Goal: Task Accomplishment & Management: Use online tool/utility

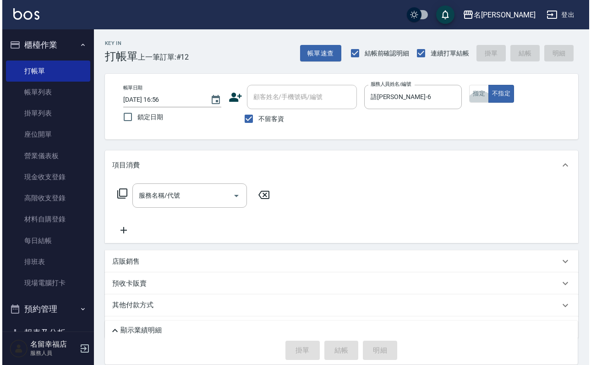
scroll to position [27, 0]
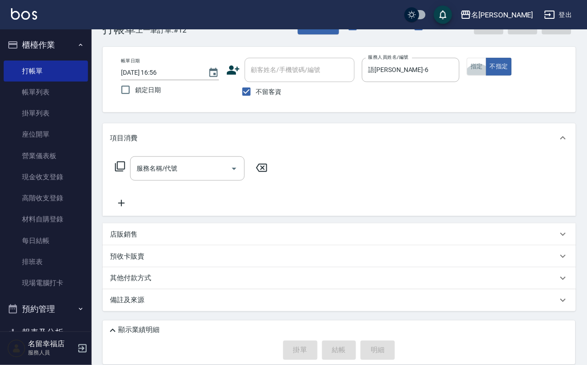
type button "true"
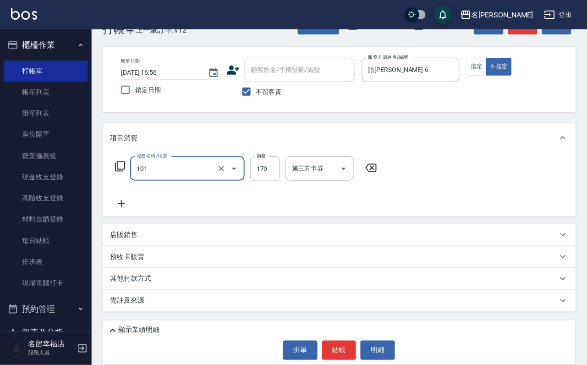
type input "洗髮(101)"
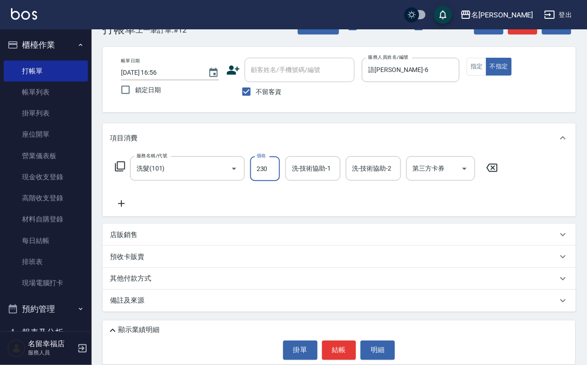
type input "230"
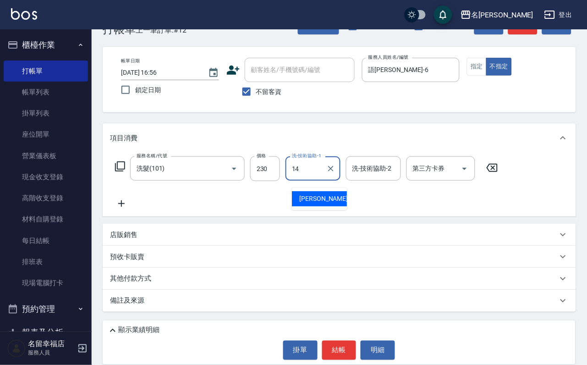
type input "[PERSON_NAME]-14"
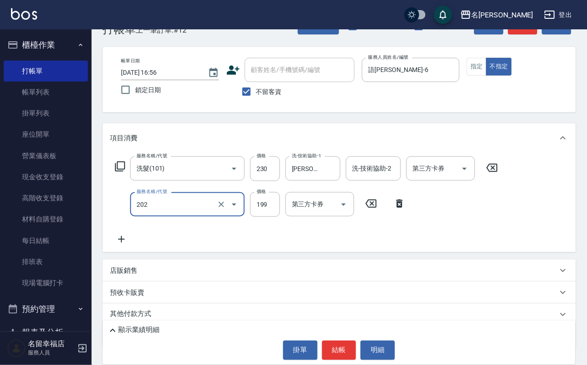
type input "不指定單剪(202)"
click at [315, 345] on div "掛單 結帳 明細" at bounding box center [339, 349] width 464 height 19
click at [335, 345] on button "結帳" at bounding box center [339, 349] width 34 height 19
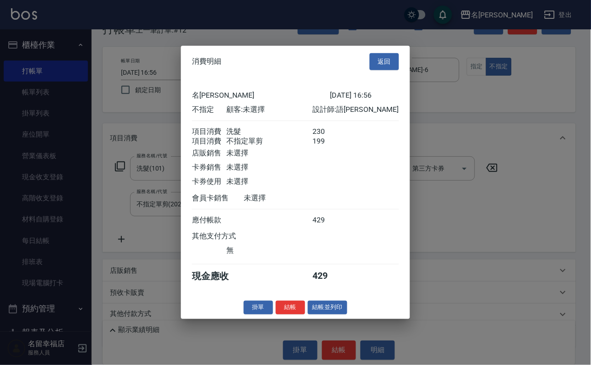
scroll to position [164, 0]
click at [329, 314] on button "結帳並列印" at bounding box center [328, 307] width 40 height 14
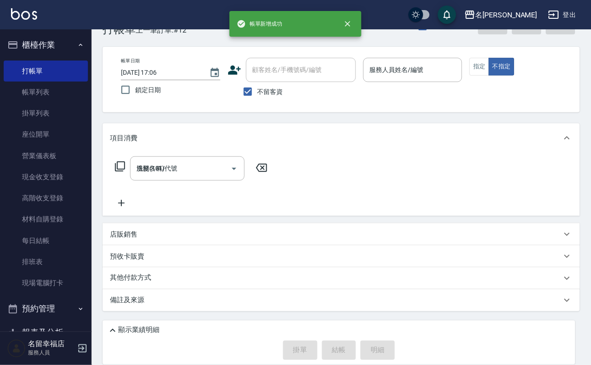
type input "[DATE] 17:06"
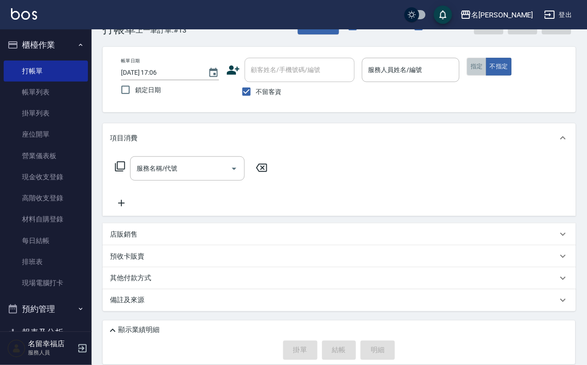
click at [487, 64] on button "指定" at bounding box center [477, 67] width 20 height 18
click at [456, 74] on input "服務人員姓名/編號" at bounding box center [411, 70] width 90 height 16
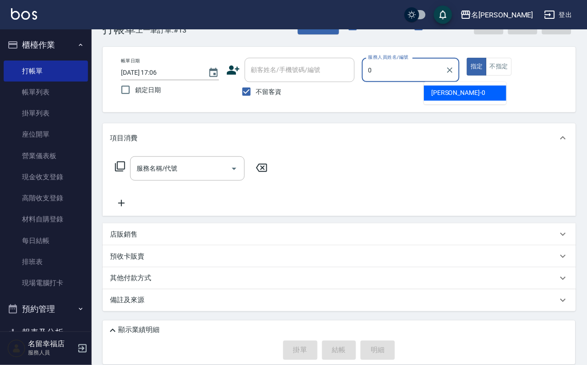
type input "小靜-0"
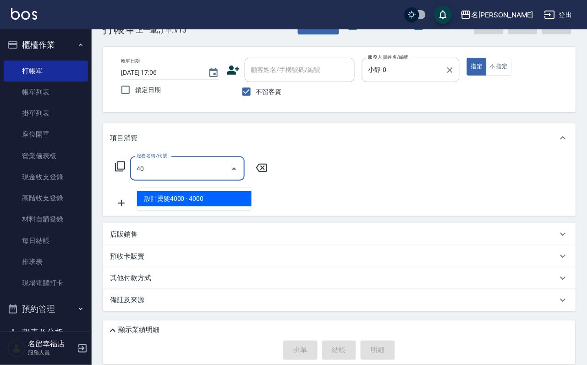
type input "4"
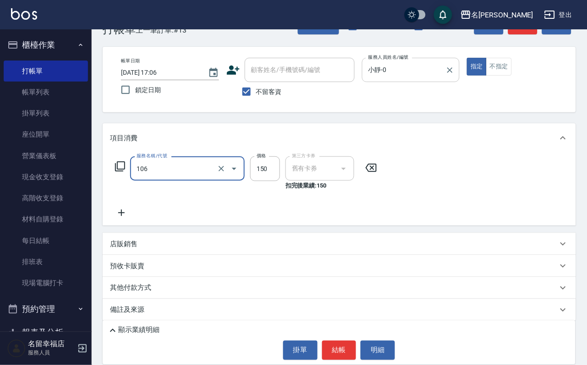
type input "洗髮券抵用(106)"
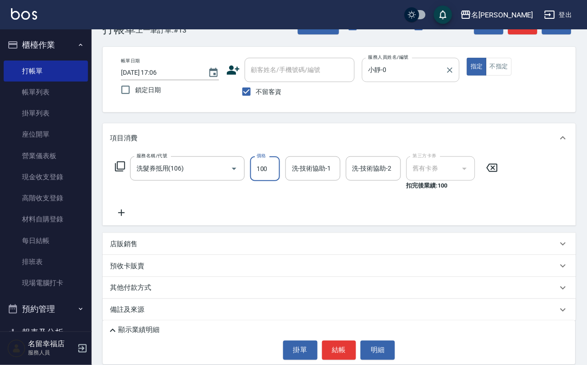
type input "100"
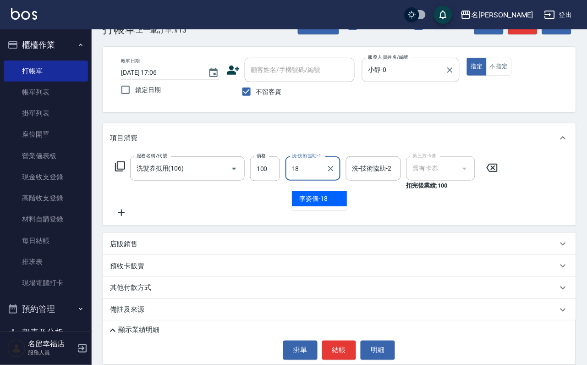
type input "[PERSON_NAME]-18"
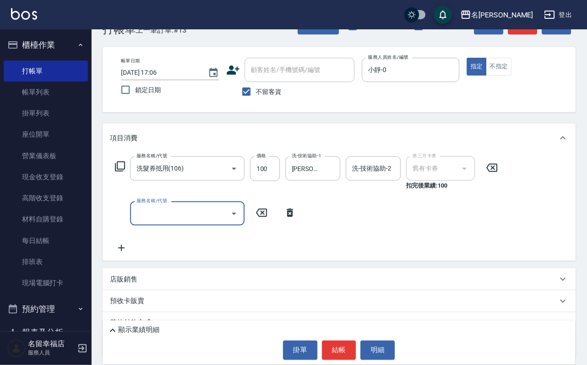
click at [118, 172] on icon at bounding box center [120, 166] width 11 height 11
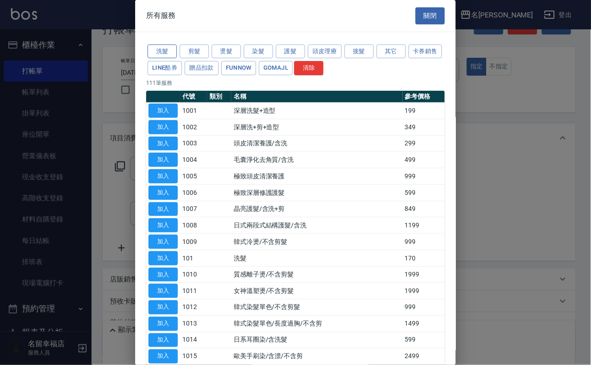
click at [161, 51] on button "洗髮" at bounding box center [162, 51] width 29 height 14
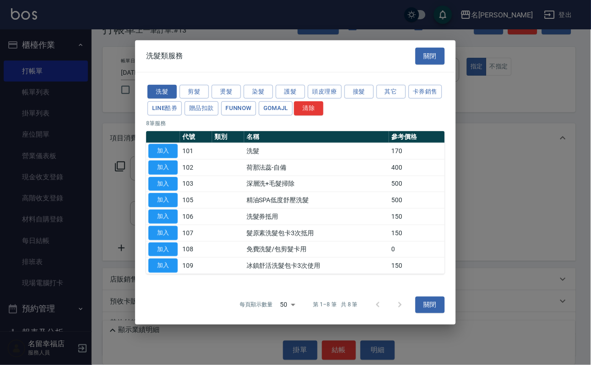
click at [185, 72] on div "洗髮 剪髮 燙髮 染髮 護髮 頭皮理療 接髮 其它 卡券銷售 LINE酷券 贈品扣款 FUNNOW GOMAJL 清除 8 筆服務 代號 類別 名稱 參考價格…" at bounding box center [295, 178] width 321 height 213
click at [188, 84] on button "剪髮" at bounding box center [194, 91] width 29 height 14
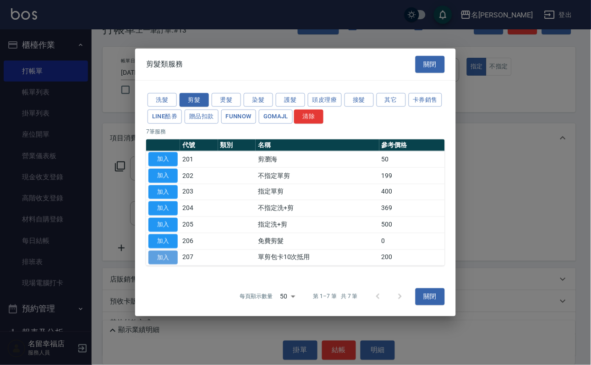
click at [169, 264] on button "加入" at bounding box center [162, 257] width 29 height 14
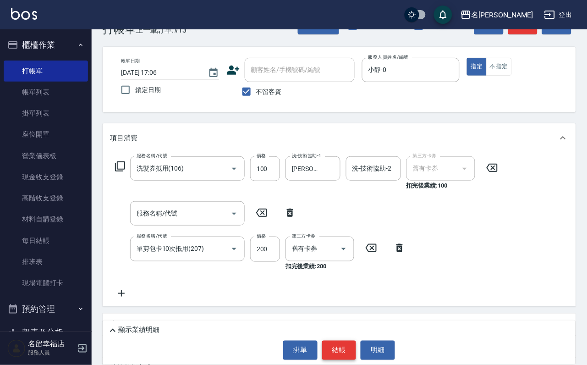
click at [348, 340] on button "結帳" at bounding box center [339, 349] width 34 height 19
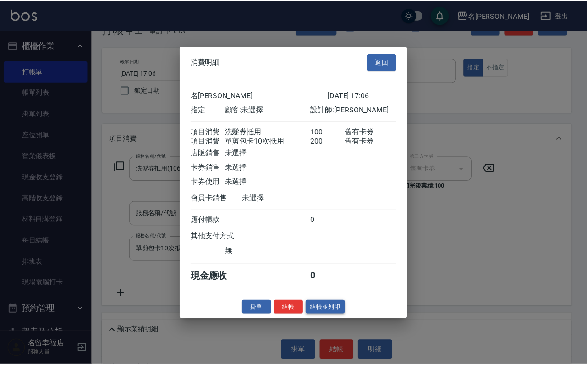
scroll to position [148, 0]
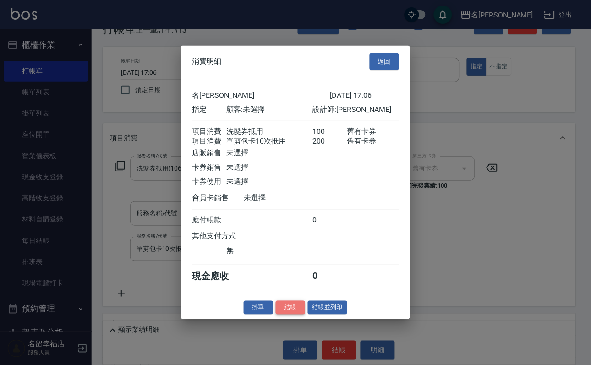
click at [276, 314] on button "結帳" at bounding box center [290, 307] width 29 height 14
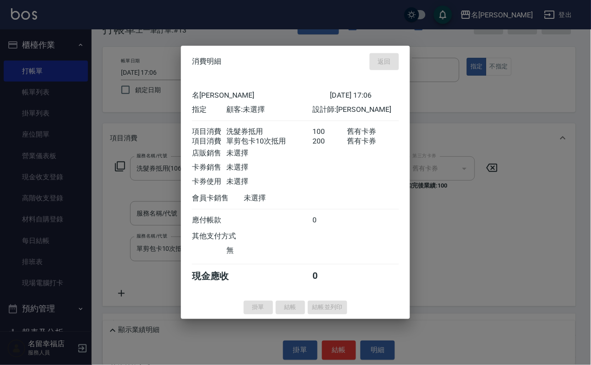
type input "[DATE] 17:13"
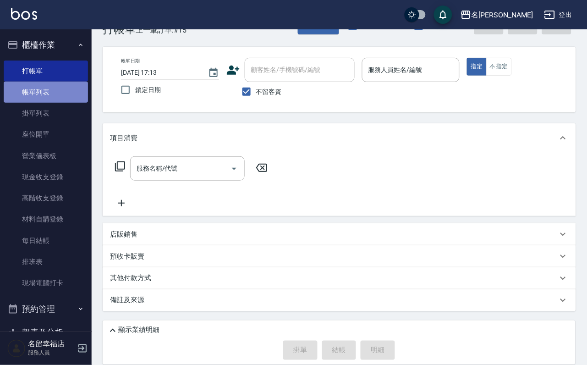
click at [47, 94] on link "帳單列表" at bounding box center [46, 92] width 84 height 21
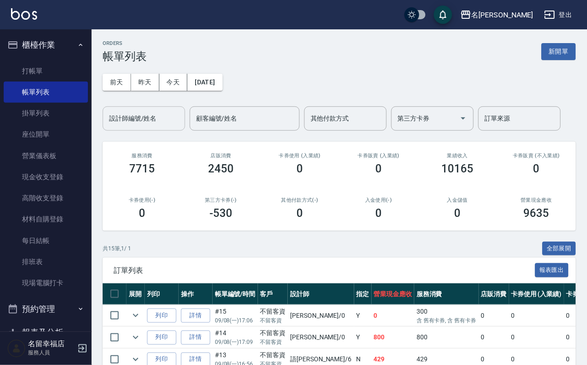
click at [159, 114] on div "設計師編號/姓名 設計師編號/姓名" at bounding box center [144, 118] width 82 height 24
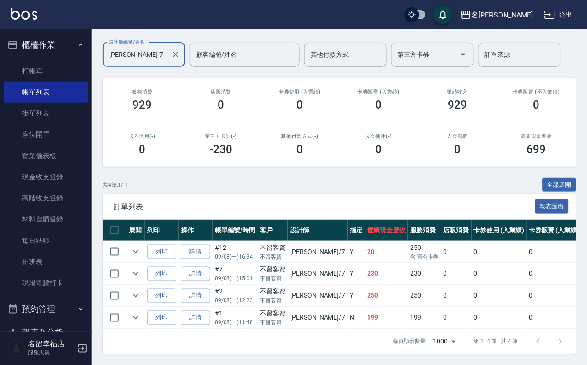
scroll to position [135, 0]
type input "[PERSON_NAME]-7"
click at [67, 72] on link "打帳單" at bounding box center [46, 70] width 84 height 21
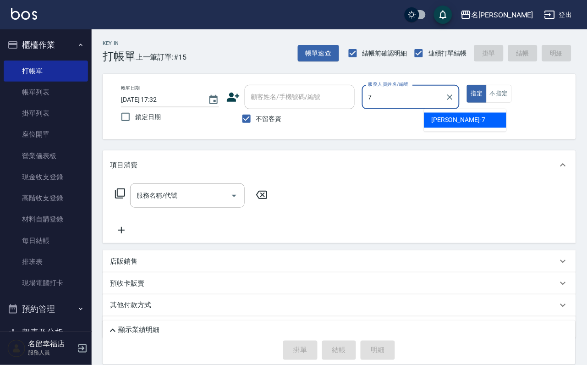
type input "[PERSON_NAME]-7"
type button "true"
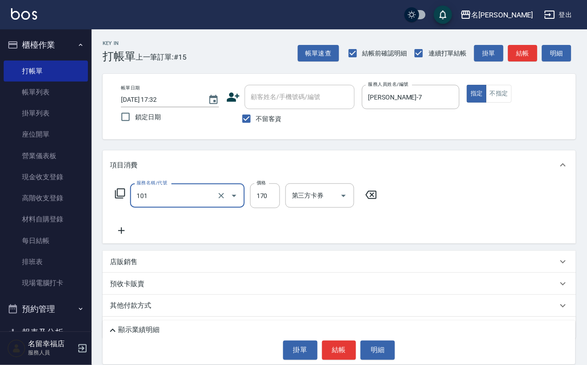
type input "洗髮(101)"
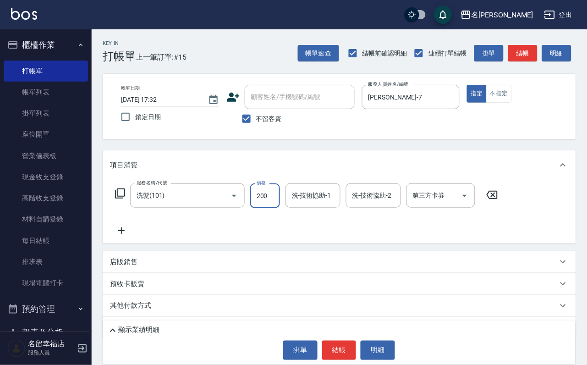
type input "200"
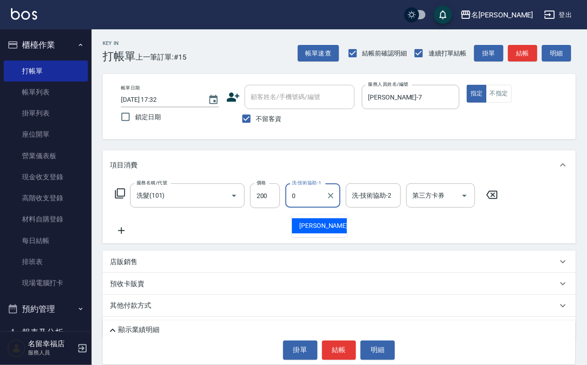
type input "小靜-0"
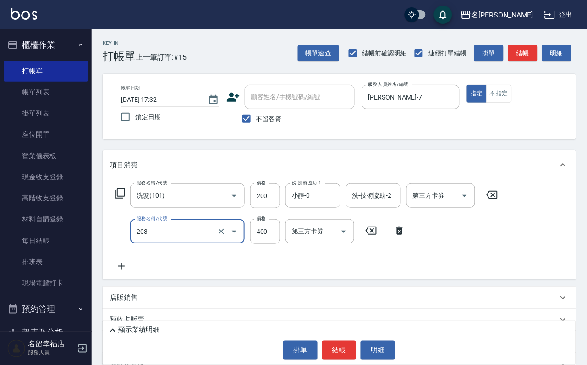
type input "指定單剪(203)"
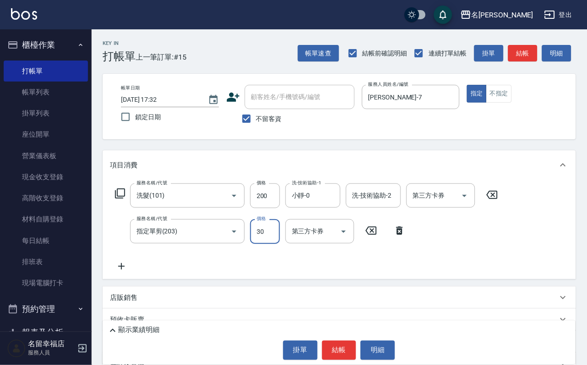
type input "300"
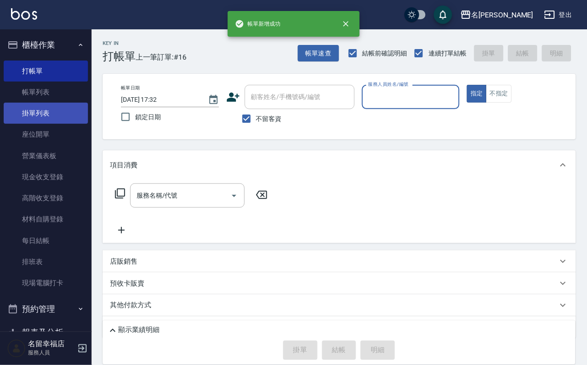
click at [45, 109] on link "掛單列表" at bounding box center [46, 113] width 84 height 21
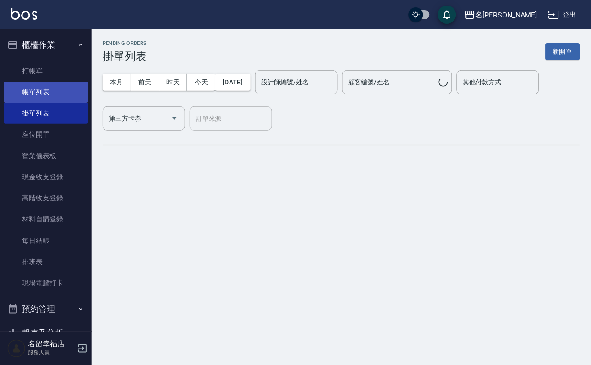
click at [45, 103] on link "帳單列表" at bounding box center [46, 92] width 84 height 21
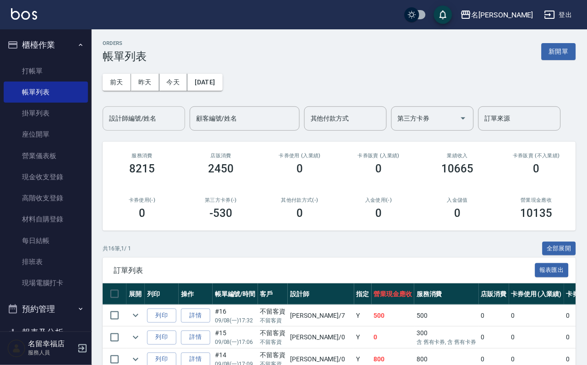
click at [139, 125] on input "設計師編號/姓名" at bounding box center [144, 118] width 74 height 16
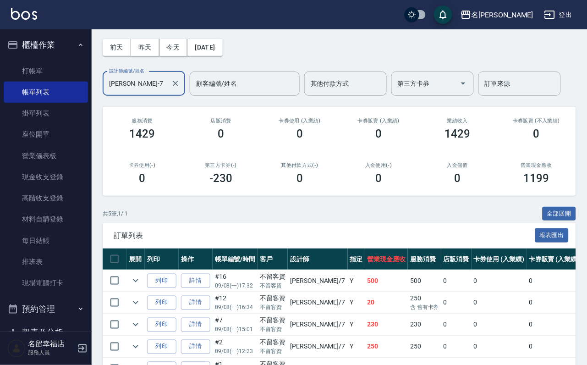
scroll to position [164, 0]
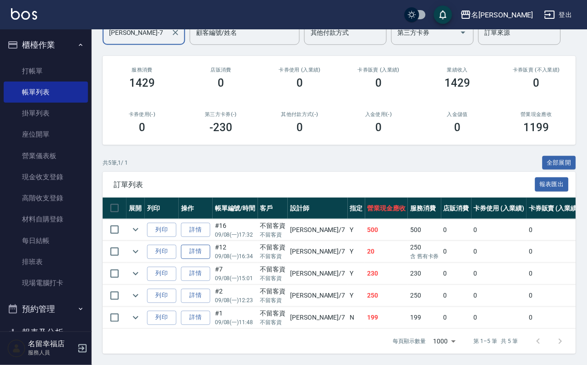
type input "[PERSON_NAME]-7"
click at [210, 245] on link "詳情" at bounding box center [195, 252] width 29 height 14
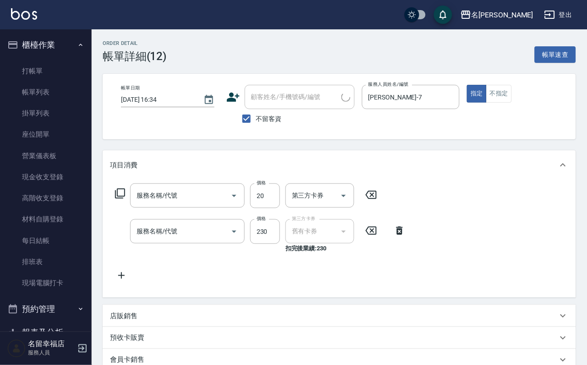
type input "[DATE] 16:34"
checkbox input "true"
type input "[PERSON_NAME]-7"
type input "吹捲/夾直/電棒/玉米鬚/青捲(803)"
type input "洗髮券抵用(106)"
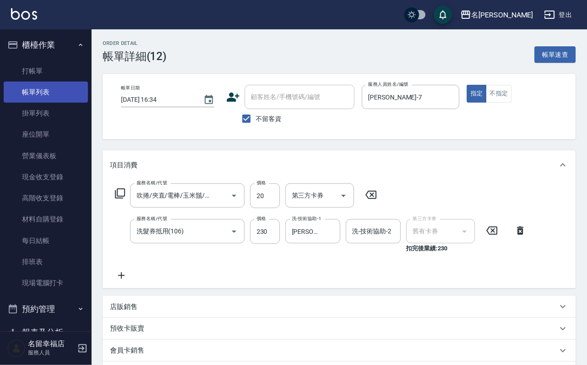
click at [56, 95] on link "帳單列表" at bounding box center [46, 92] width 84 height 21
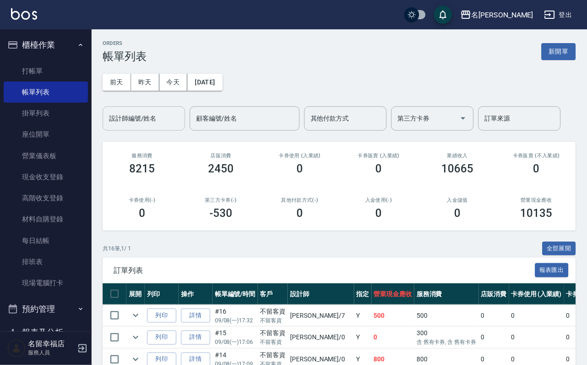
click at [168, 130] on div "設計師編號/姓名" at bounding box center [144, 118] width 82 height 24
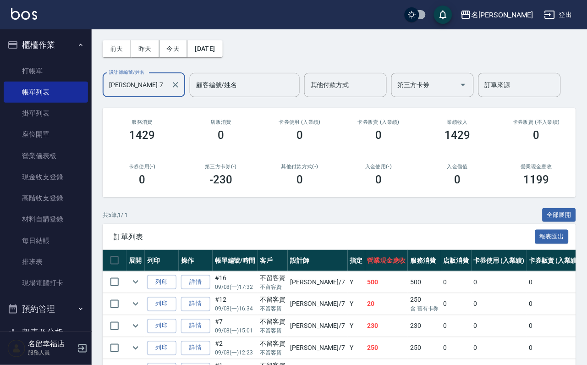
scroll to position [164, 0]
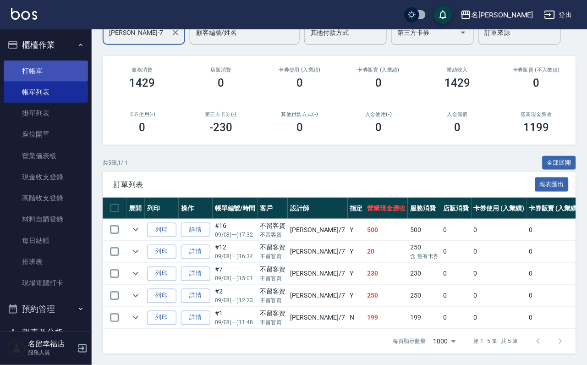
type input "[PERSON_NAME]-7"
click at [27, 73] on link "打帳單" at bounding box center [46, 70] width 84 height 21
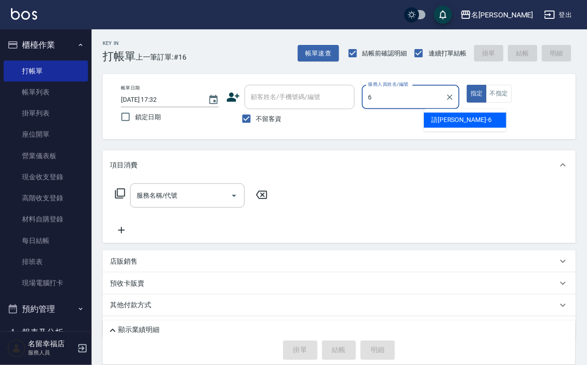
type input "語[PERSON_NAME]-6"
type button "true"
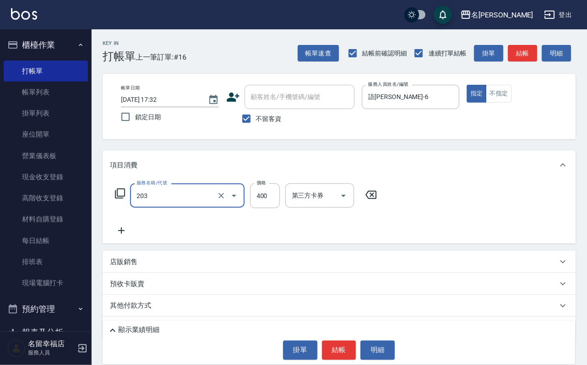
type input "指定單剪(203)"
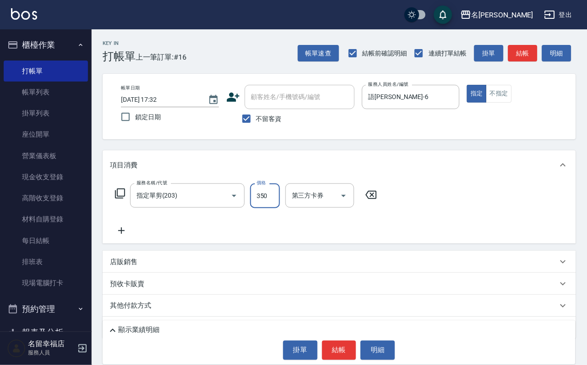
type input "350"
click at [337, 344] on button "結帳" at bounding box center [339, 349] width 34 height 19
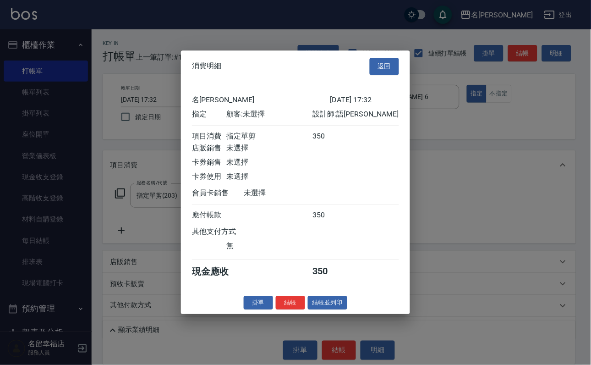
scroll to position [113, 0]
click at [280, 310] on button "結帳" at bounding box center [290, 303] width 29 height 14
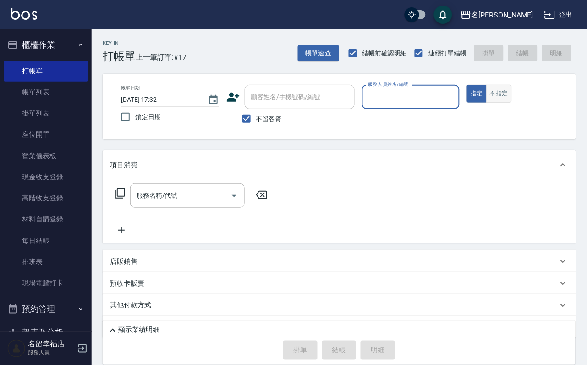
click at [512, 103] on button "不指定" at bounding box center [499, 94] width 26 height 18
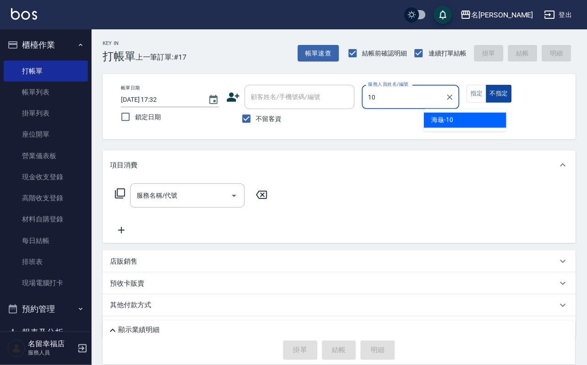
type input "海龜-10"
type button "false"
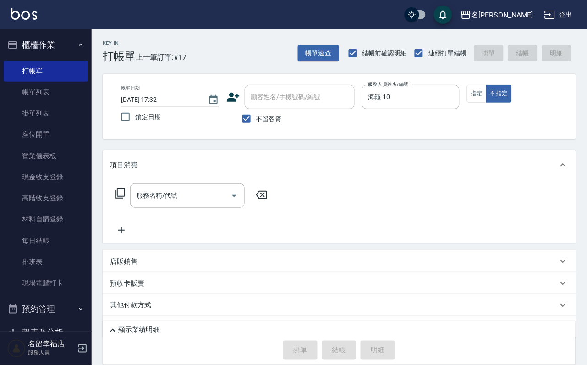
click at [119, 198] on icon at bounding box center [120, 193] width 10 height 10
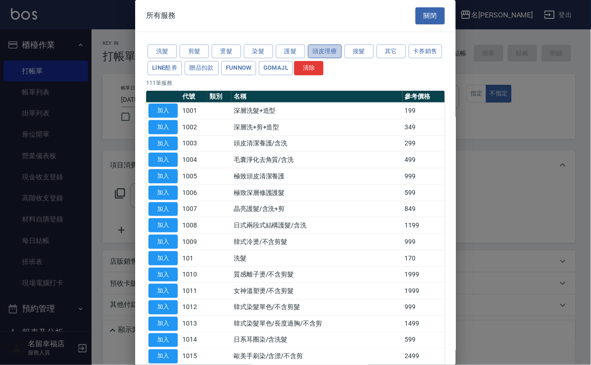
click at [339, 59] on button "頭皮理療" at bounding box center [325, 51] width 34 height 14
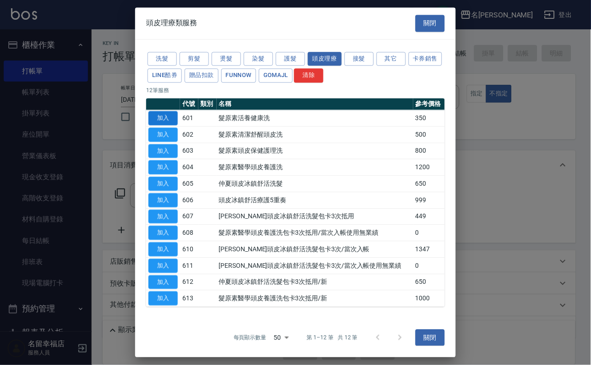
click at [173, 125] on button "加入" at bounding box center [162, 118] width 29 height 14
type input "髮原素活養健康洗(601)"
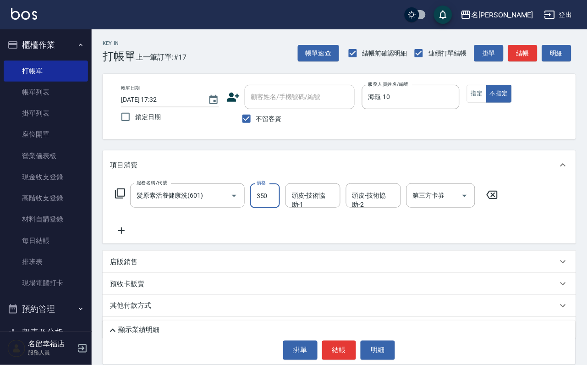
click at [279, 198] on input "350" at bounding box center [265, 195] width 30 height 25
type input "400"
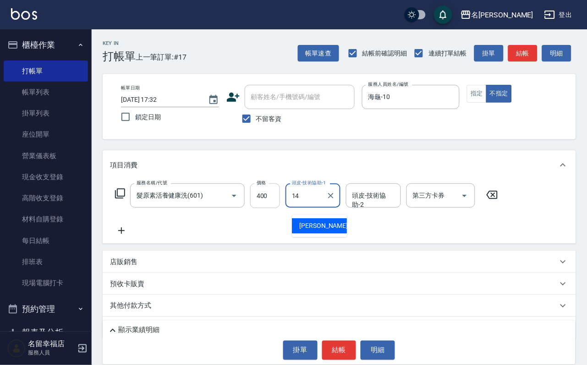
type input "[PERSON_NAME]-14"
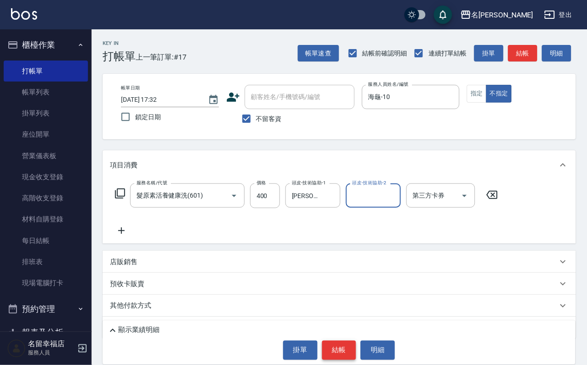
click at [343, 343] on button "結帳" at bounding box center [339, 349] width 34 height 19
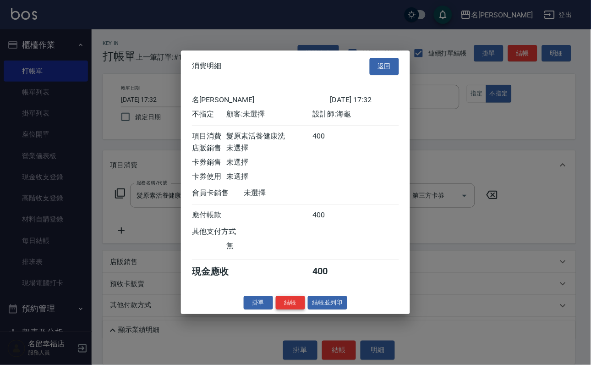
scroll to position [130, 0]
click at [283, 310] on button "結帳" at bounding box center [290, 303] width 29 height 14
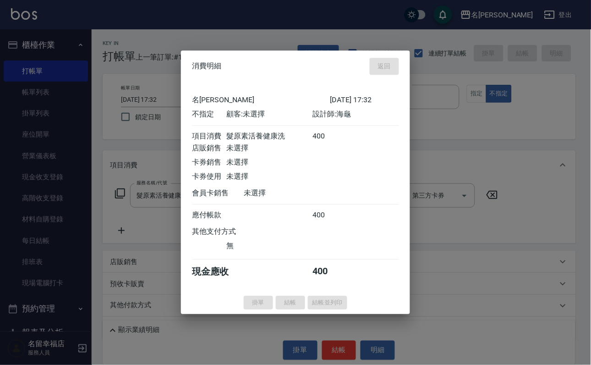
type input "[DATE] 17:46"
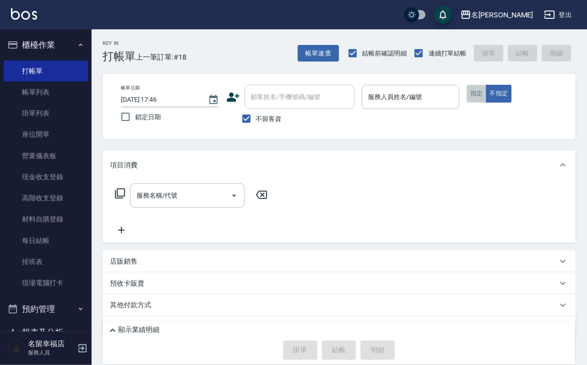
click at [487, 103] on button "指定" at bounding box center [477, 94] width 20 height 18
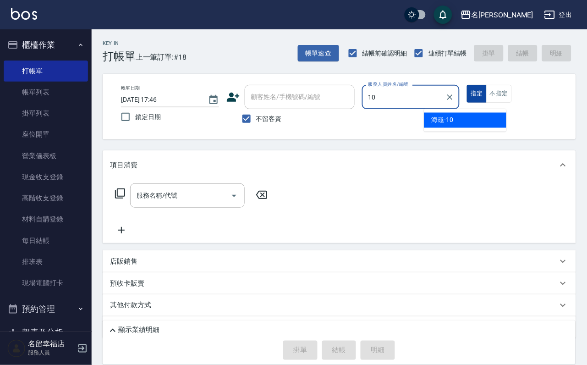
type input "海龜-10"
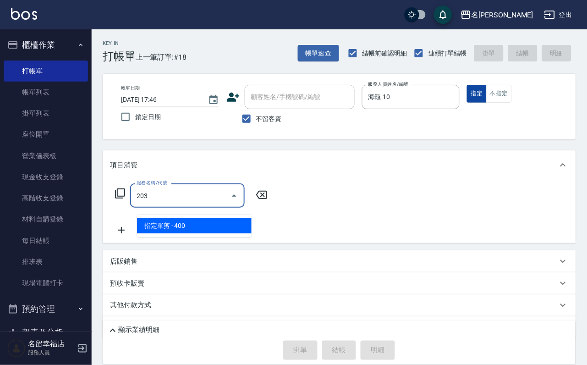
type input "指定單剪(203)"
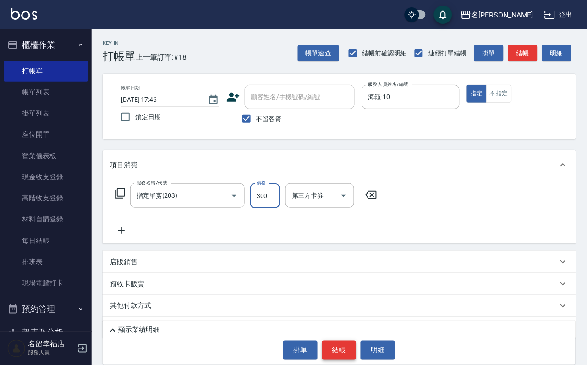
type input "300"
click at [346, 340] on button "結帳" at bounding box center [339, 349] width 34 height 19
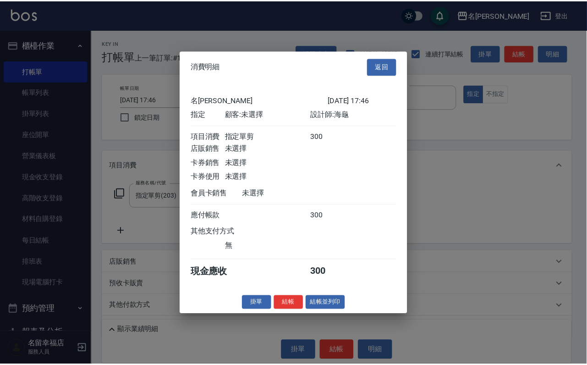
scroll to position [113, 0]
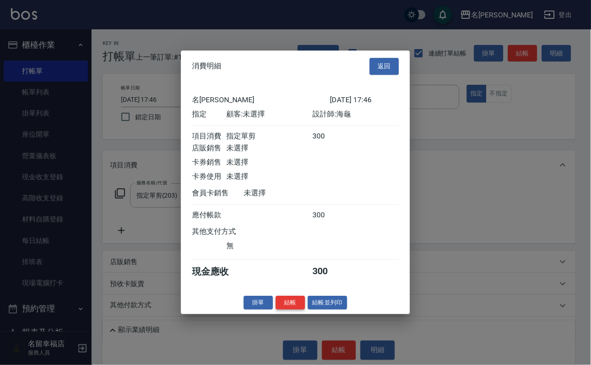
click at [280, 310] on button "結帳" at bounding box center [290, 303] width 29 height 14
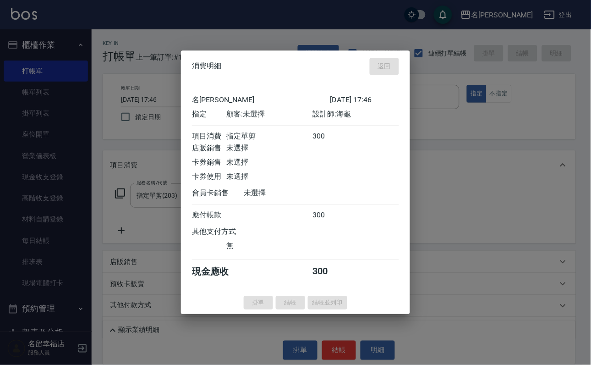
type input "[DATE] 17:47"
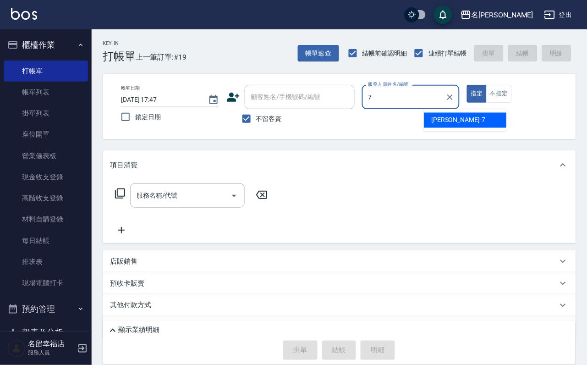
type input "[PERSON_NAME]-7"
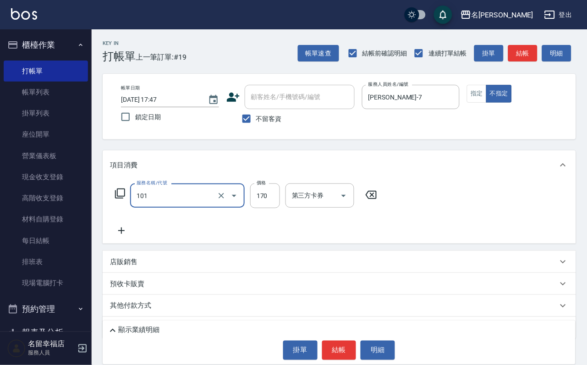
type input "洗髮(101)"
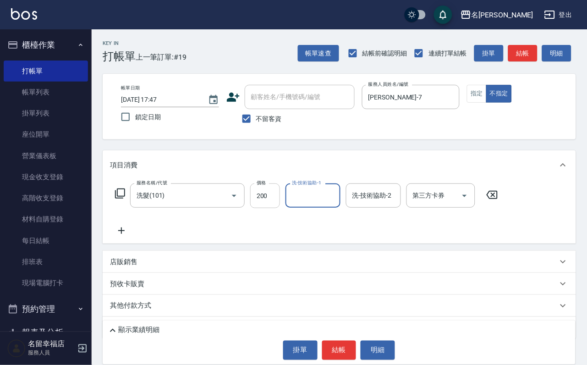
click at [275, 204] on input "200" at bounding box center [265, 195] width 30 height 25
type input "230"
type input "[PERSON_NAME]-18"
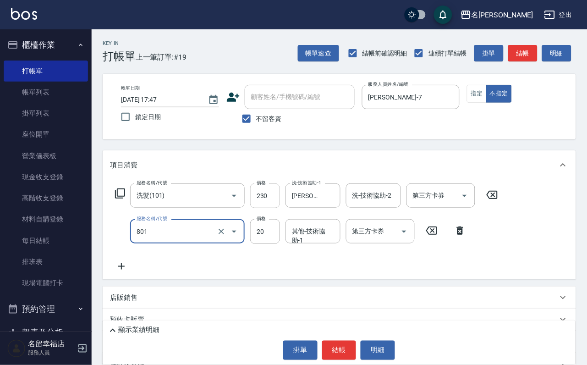
type input "潤絲(801)"
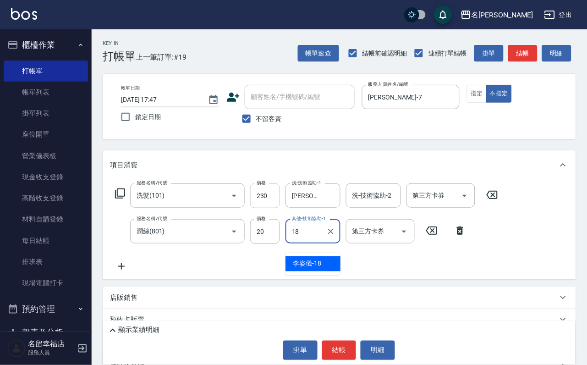
type input "[PERSON_NAME]-18"
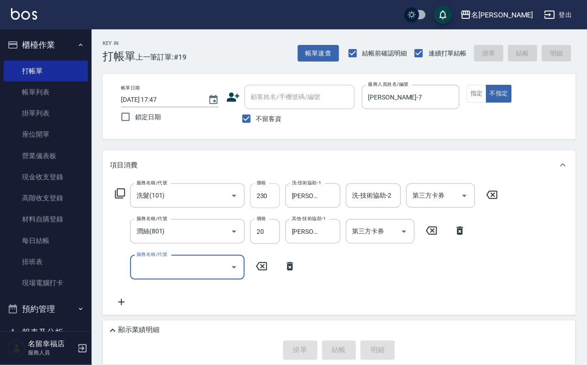
type input "[DATE] 18:06"
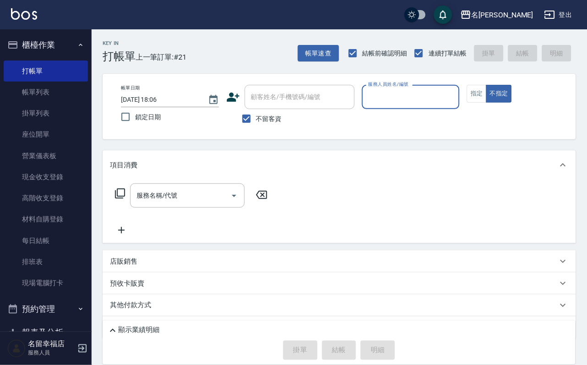
click at [31, 38] on button "櫃檯作業" at bounding box center [46, 45] width 84 height 24
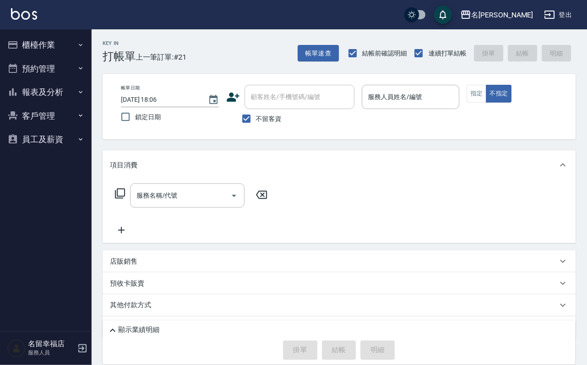
click at [4, 33] on button "櫃檯作業" at bounding box center [46, 45] width 84 height 24
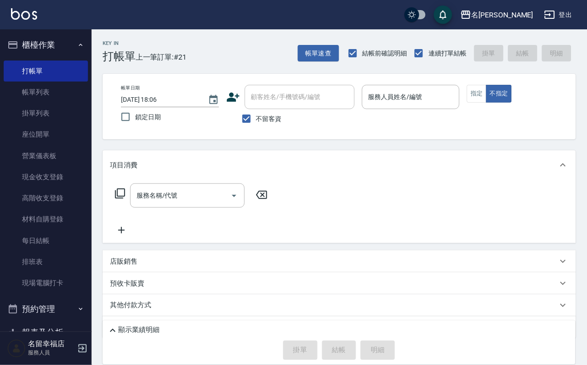
click at [456, 101] on input "服務人員姓名/編號" at bounding box center [411, 97] width 90 height 16
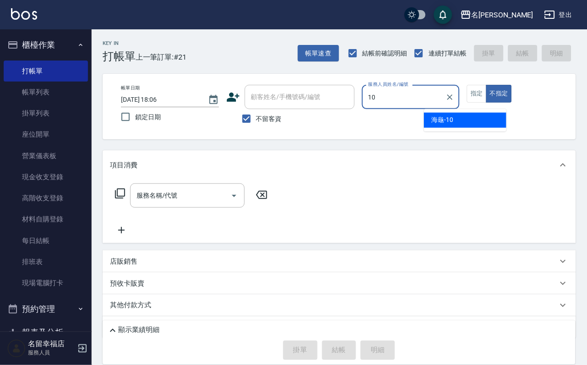
type input "海龜-10"
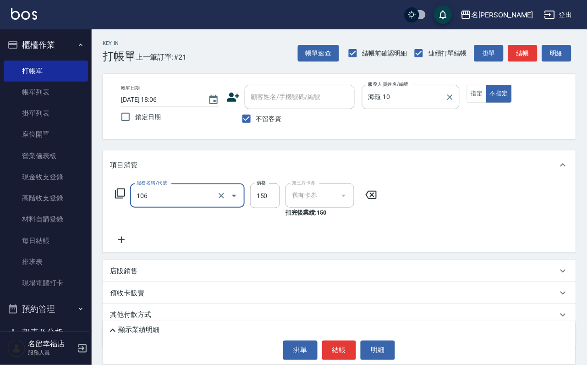
type input "洗髮券抵用(106)"
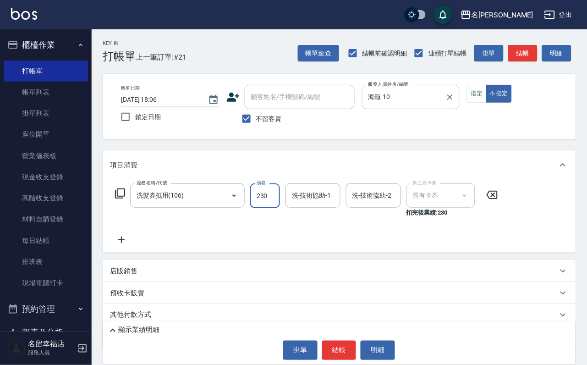
type input "230"
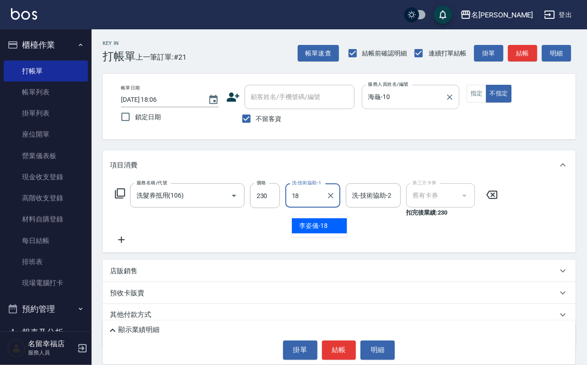
type input "[PERSON_NAME]-18"
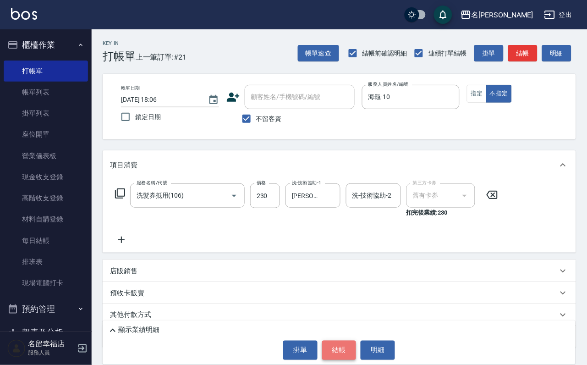
click at [340, 353] on button "結帳" at bounding box center [339, 349] width 34 height 19
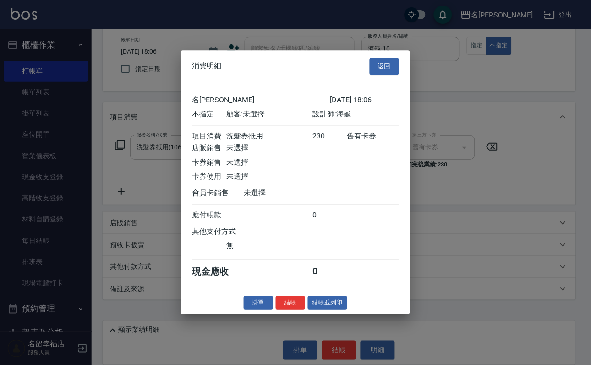
scroll to position [130, 0]
click at [286, 310] on button "結帳" at bounding box center [290, 303] width 29 height 14
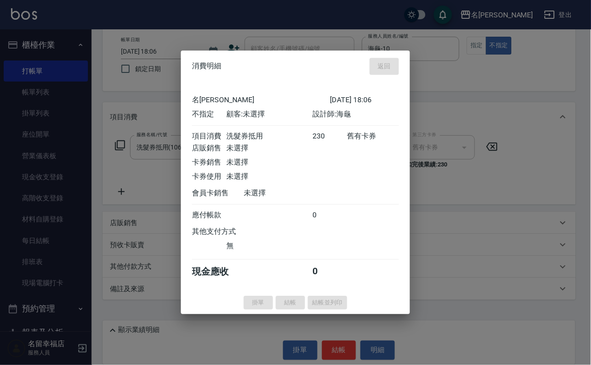
type input "[DATE] 18:14"
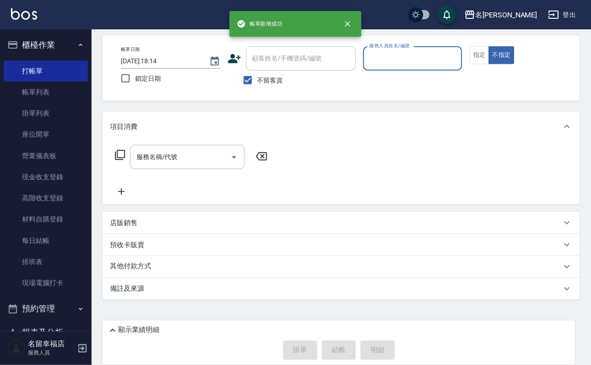
scroll to position [55, 0]
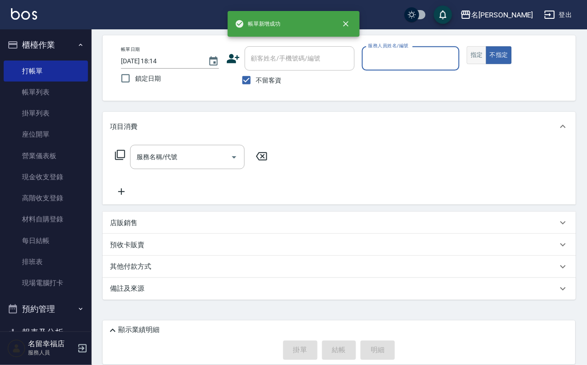
click at [487, 63] on button "指定" at bounding box center [477, 55] width 20 height 18
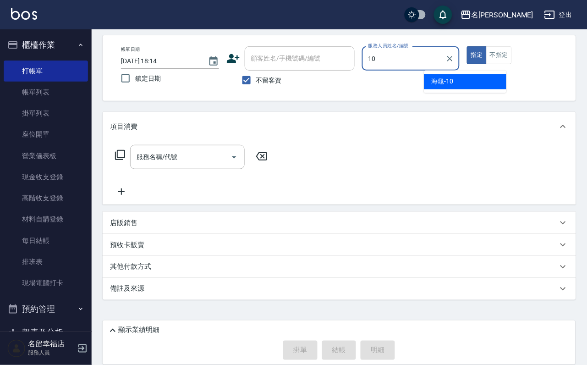
type input "海龜-10"
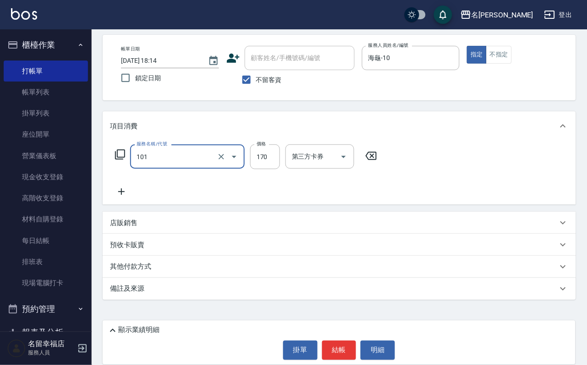
type input "洗髮(101)"
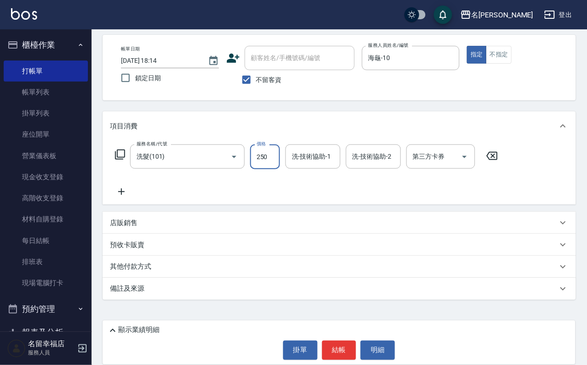
type input "250"
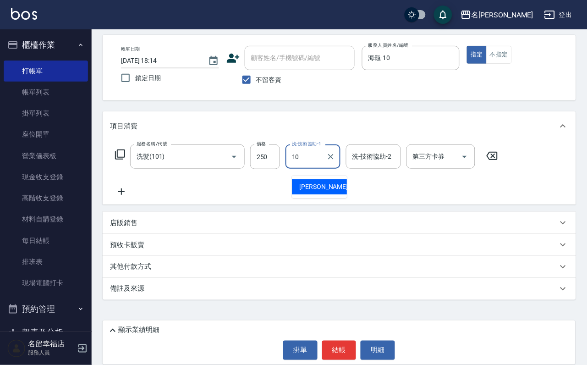
type input "海龜-10"
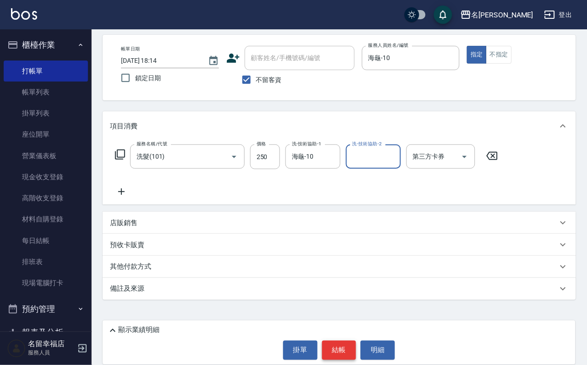
click at [329, 347] on button "結帳" at bounding box center [339, 349] width 34 height 19
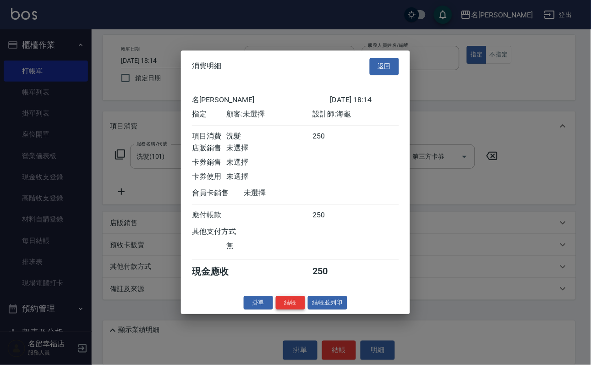
scroll to position [113, 0]
click at [276, 310] on button "結帳" at bounding box center [290, 303] width 29 height 14
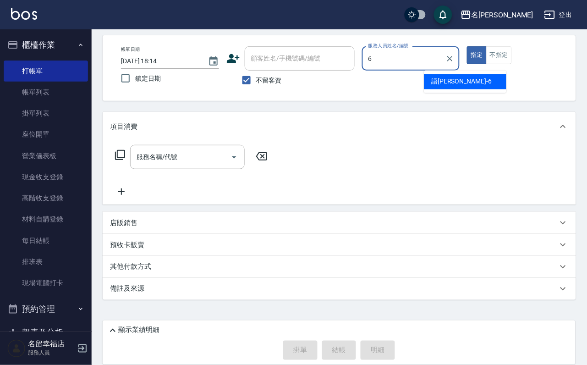
type input "語[PERSON_NAME]-6"
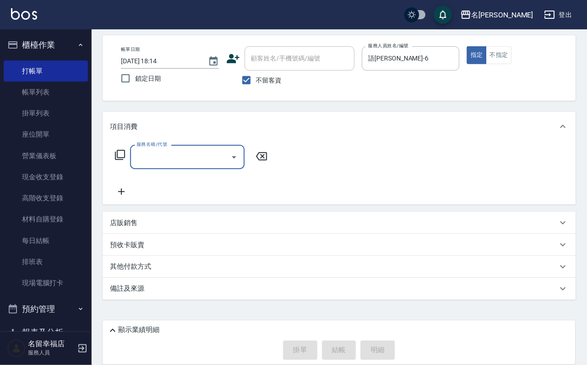
type input "0"
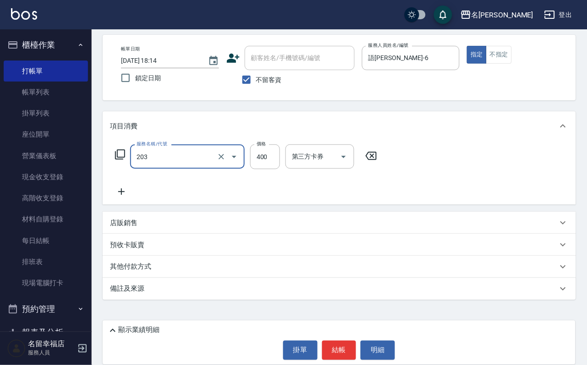
type input "指定單剪(203)"
type input "350"
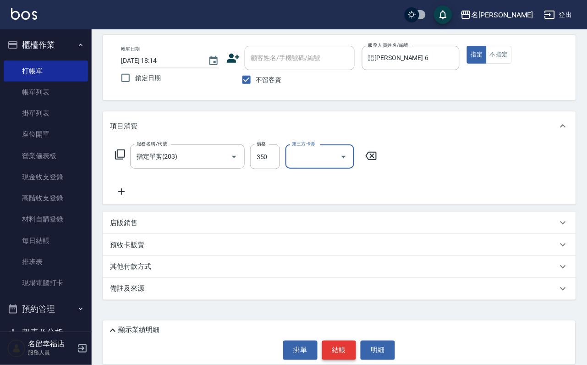
click at [336, 340] on button "結帳" at bounding box center [339, 349] width 34 height 19
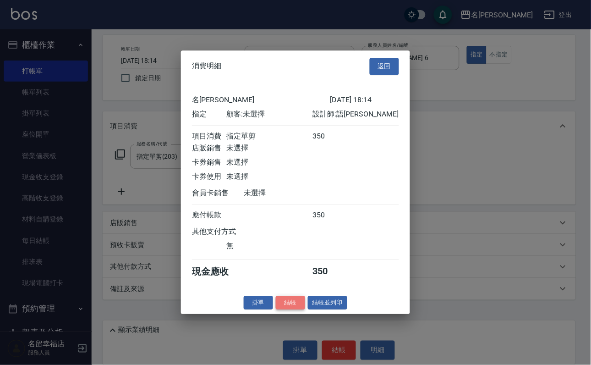
click at [276, 310] on button "結帳" at bounding box center [290, 303] width 29 height 14
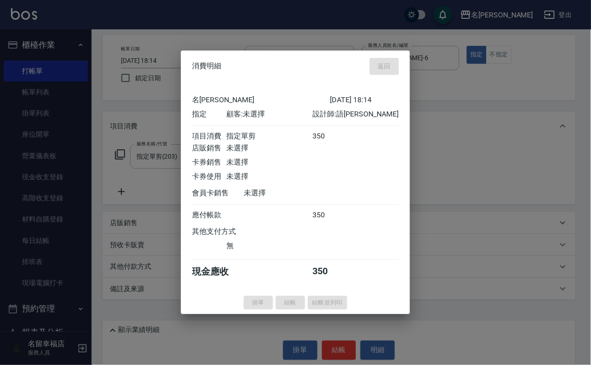
type input "[DATE] 18:25"
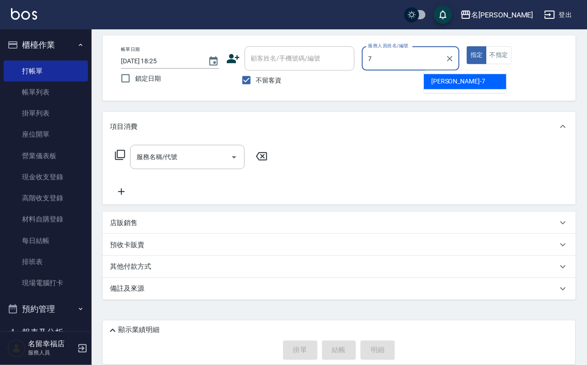
type input "[PERSON_NAME]-7"
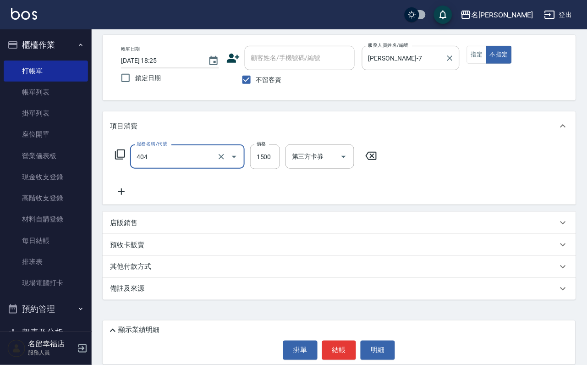
type input "設計染髮(404)"
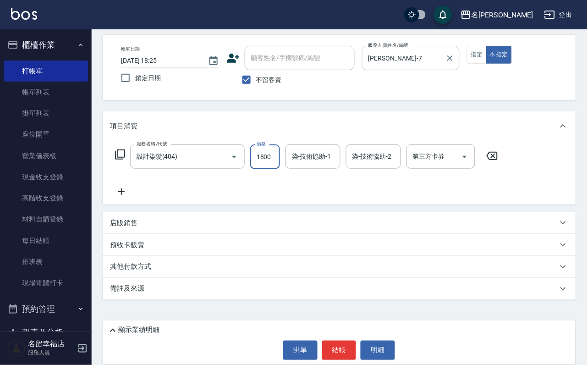
scroll to position [0, 0]
type input "1800"
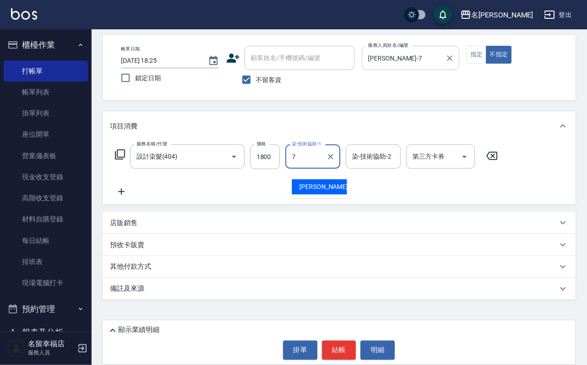
type input "[PERSON_NAME]-7"
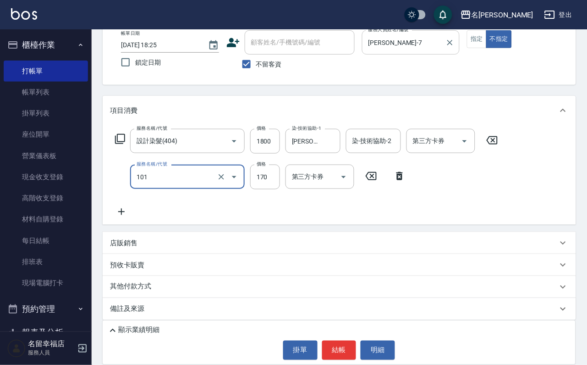
type input "洗髮(101)"
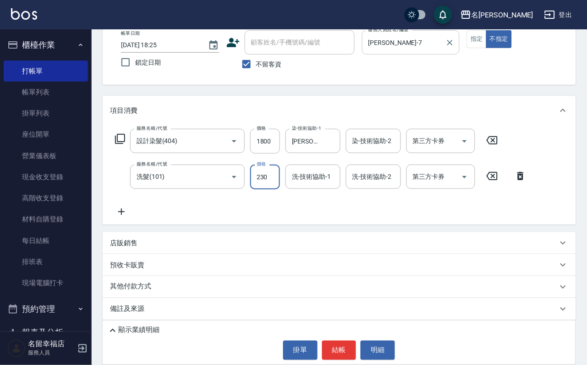
type input "230"
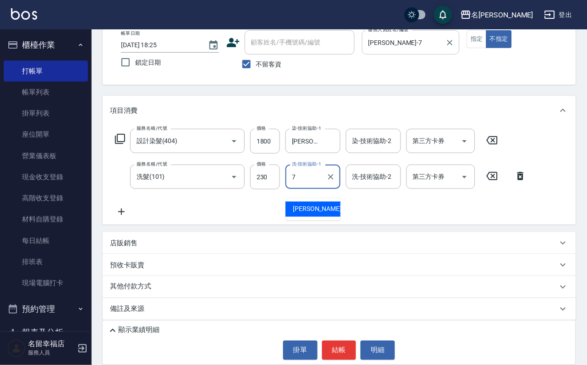
type input "[PERSON_NAME]-7"
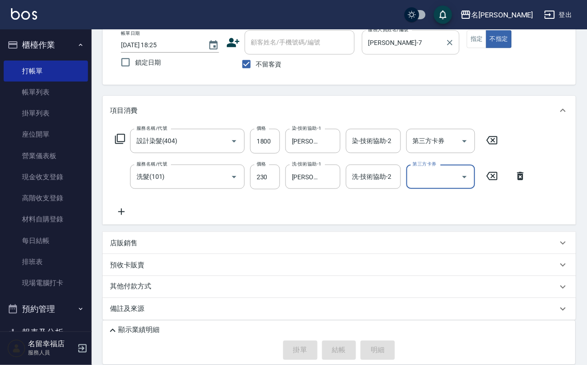
type input "[DATE] 18:33"
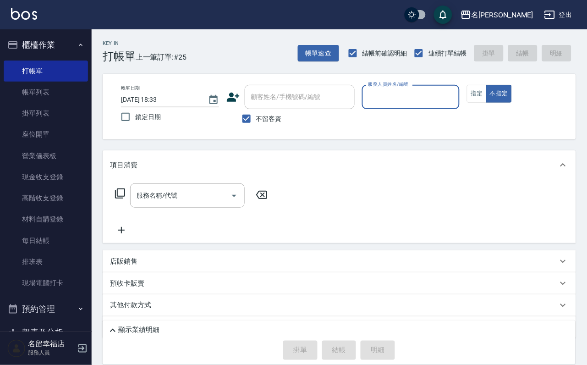
drag, startPoint x: 464, startPoint y: 99, endPoint x: 459, endPoint y: 99, distance: 5.0
click at [456, 99] on input "服務人員姓名/編號" at bounding box center [411, 97] width 90 height 16
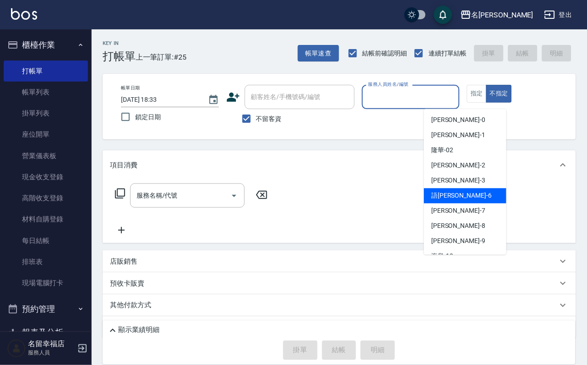
click at [472, 193] on div "語[PERSON_NAME] -6" at bounding box center [465, 195] width 82 height 15
type input "語[PERSON_NAME]-6"
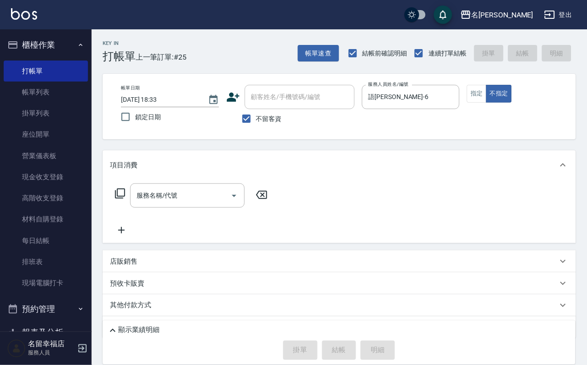
click at [122, 199] on icon at bounding box center [120, 193] width 11 height 11
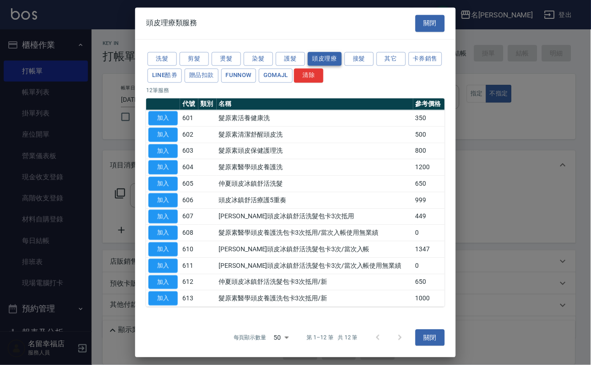
click at [340, 58] on button "頭皮理療" at bounding box center [325, 59] width 34 height 14
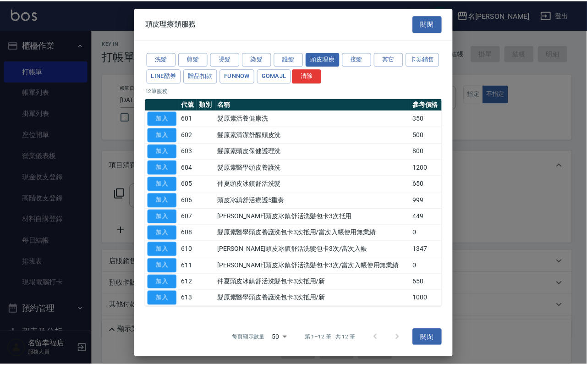
scroll to position [69, 0]
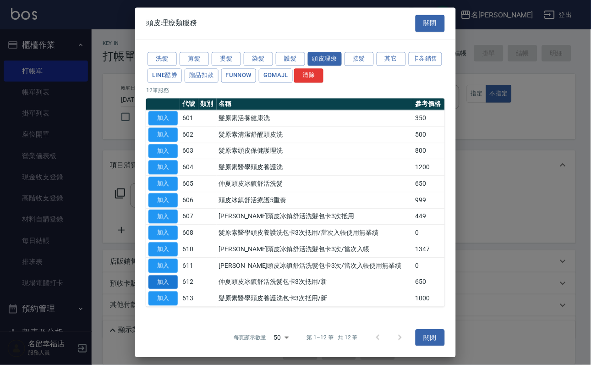
click at [154, 288] on button "加入" at bounding box center [162, 282] width 29 height 14
type input "[PERSON_NAME]頭皮冰鎮舒活洗髮包卡3次抵用/新(612)"
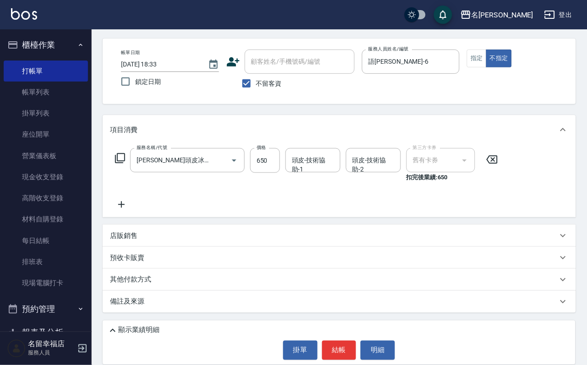
scroll to position [61, 0]
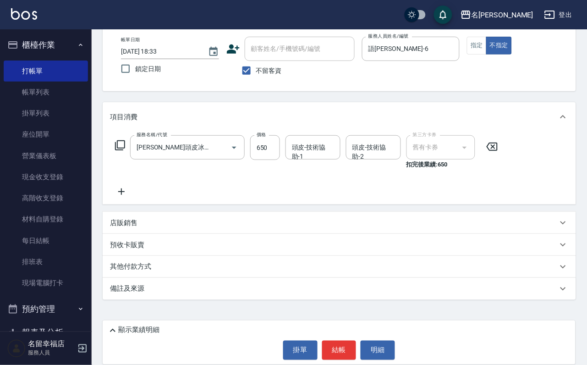
click at [136, 243] on p "預收卡販賣" at bounding box center [127, 245] width 34 height 10
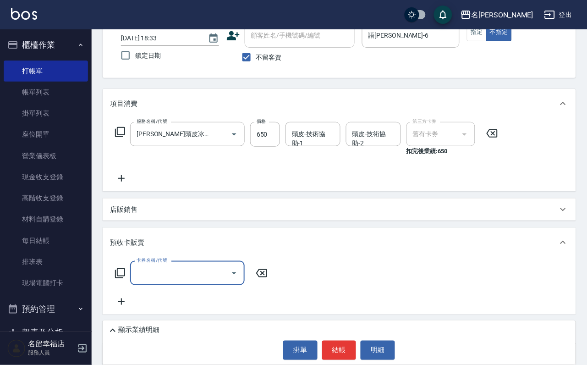
scroll to position [0, 0]
click at [122, 279] on icon at bounding box center [120, 273] width 11 height 11
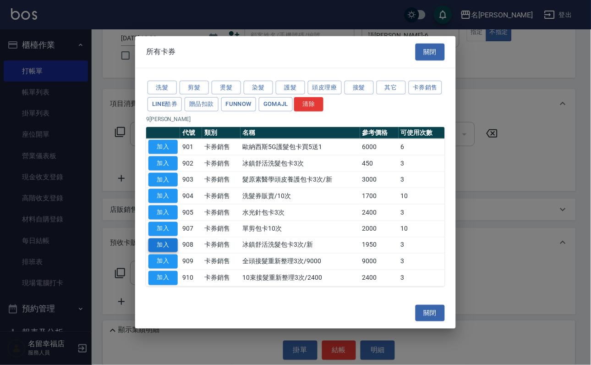
click at [166, 252] on button "加入" at bounding box center [162, 245] width 29 height 14
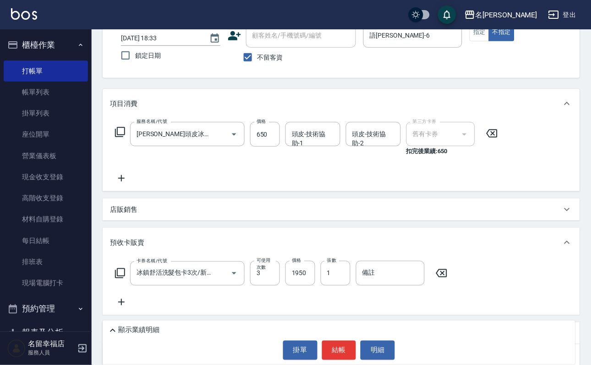
type input "冰鎮舒活洗髮包卡3次/新(908)"
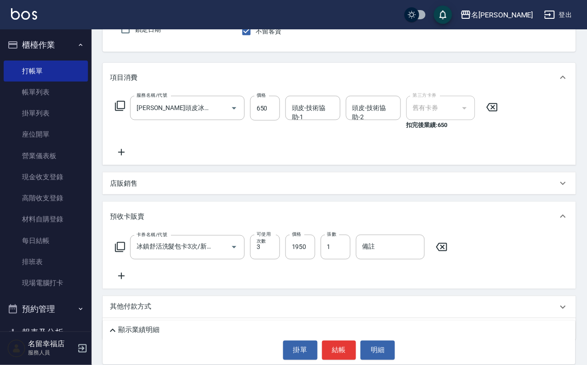
scroll to position [13, 0]
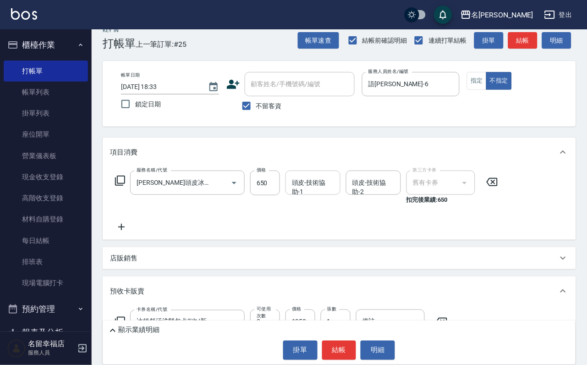
click at [319, 192] on div "頭皮-技術協助-1 頭皮-技術協助-1" at bounding box center [312, 182] width 55 height 24
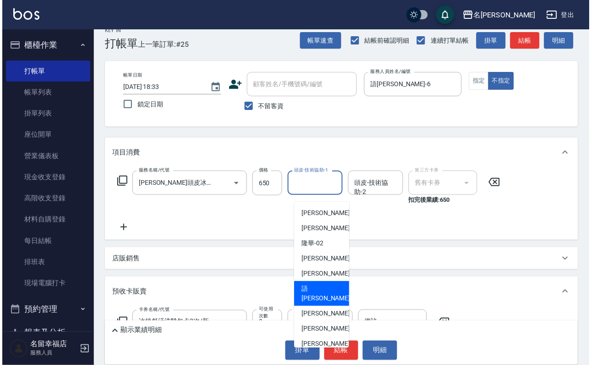
scroll to position [69, 0]
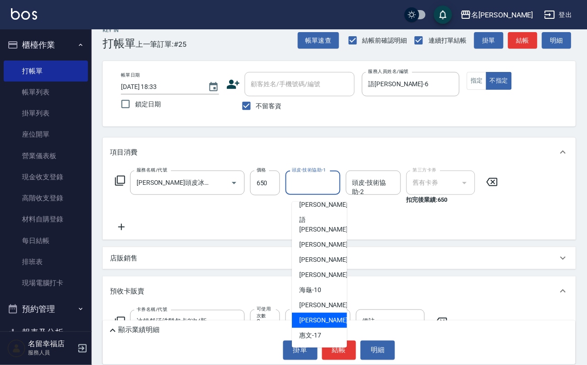
click at [326, 313] on div "[PERSON_NAME] -14" at bounding box center [319, 320] width 55 height 15
type input "[PERSON_NAME]-14"
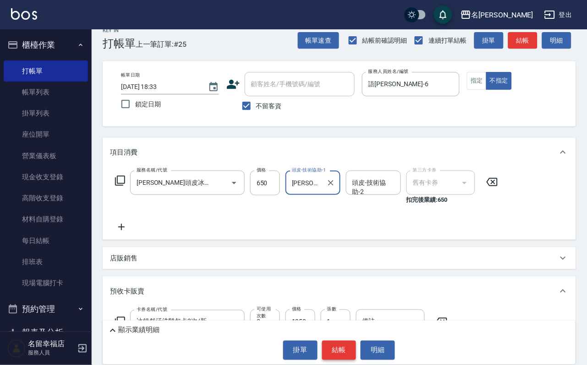
click at [345, 345] on button "結帳" at bounding box center [339, 349] width 34 height 19
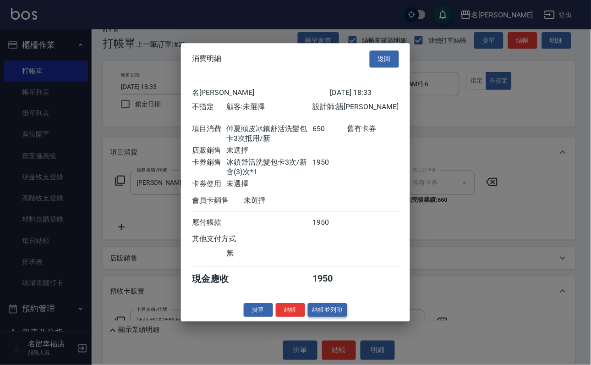
scroll to position [160, 0]
click at [276, 317] on button "結帳" at bounding box center [290, 310] width 29 height 14
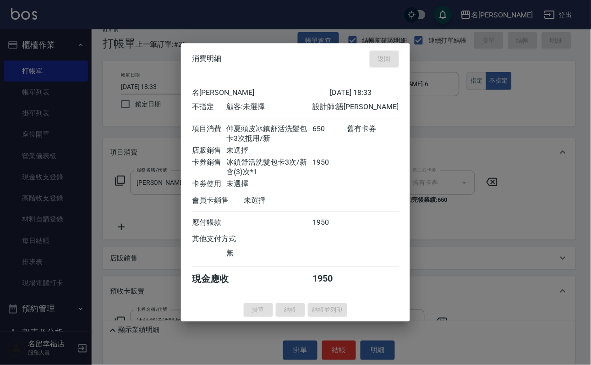
type input "[DATE] 18:39"
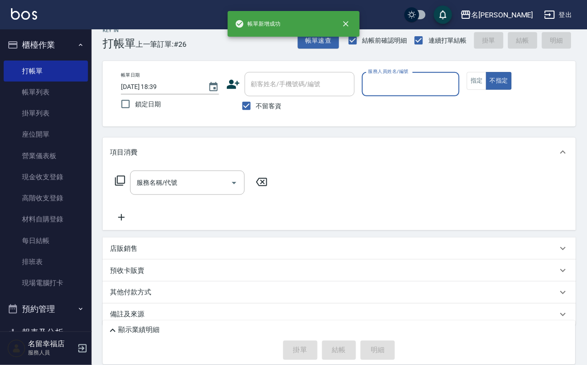
click at [456, 89] on input "服務人員姓名/編號" at bounding box center [411, 84] width 90 height 16
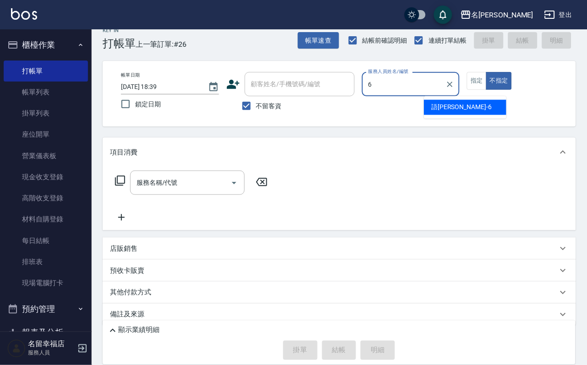
type input "語[PERSON_NAME]-6"
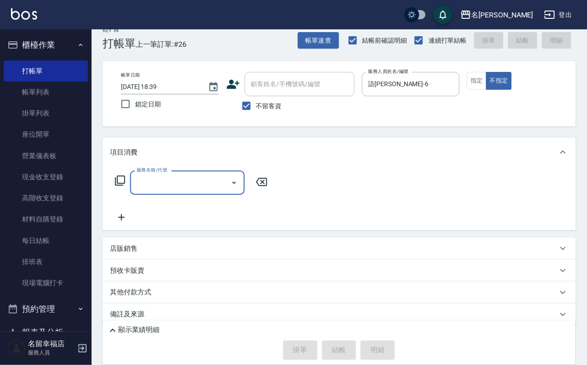
drag, startPoint x: 130, startPoint y: 189, endPoint x: 125, endPoint y: 192, distance: 6.0
click at [125, 186] on icon at bounding box center [120, 180] width 11 height 11
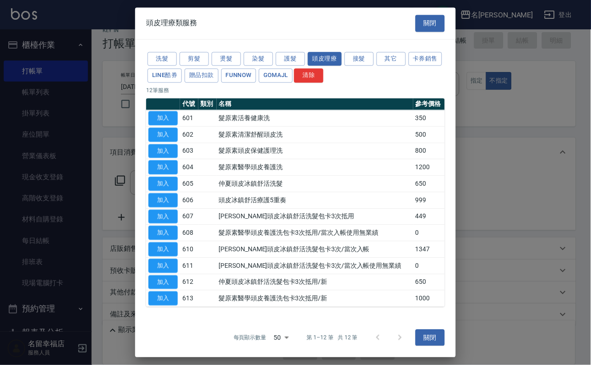
scroll to position [69, 0]
click at [163, 285] on button "加入" at bounding box center [162, 282] width 29 height 14
type input "[PERSON_NAME]頭皮冰鎮舒活洗髮包卡3次抵用/新(612)"
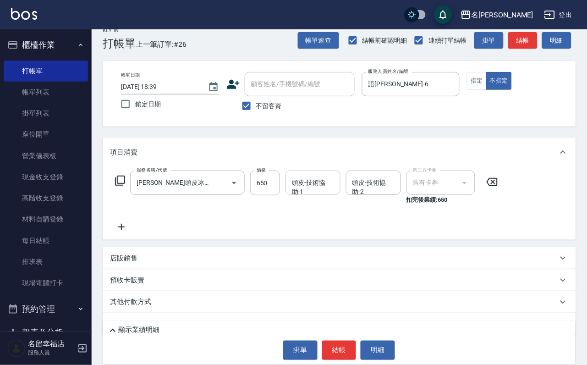
click at [315, 191] on input "頭皮-技術協助-1" at bounding box center [313, 183] width 47 height 16
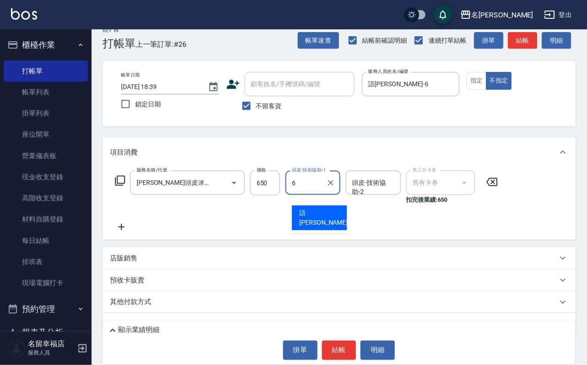
type input "語[PERSON_NAME]-6"
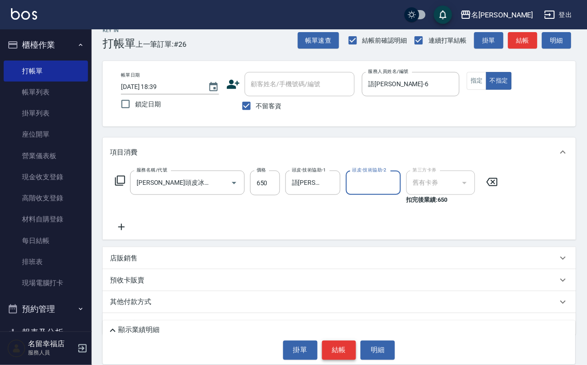
click at [329, 346] on button "結帳" at bounding box center [339, 349] width 34 height 19
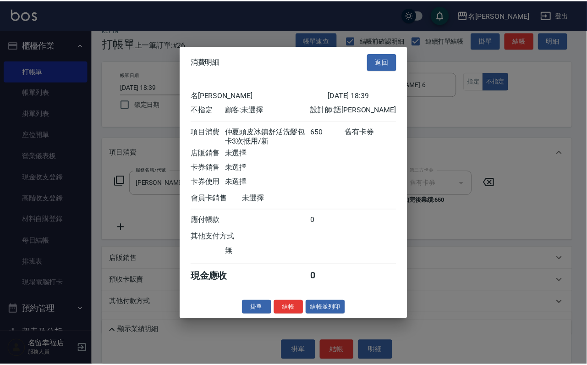
scroll to position [148, 0]
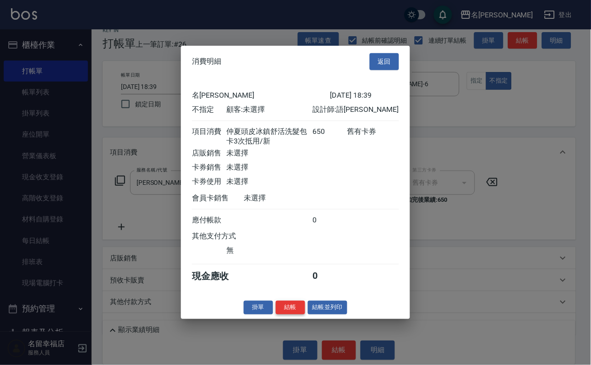
click at [286, 314] on button "結帳" at bounding box center [290, 307] width 29 height 14
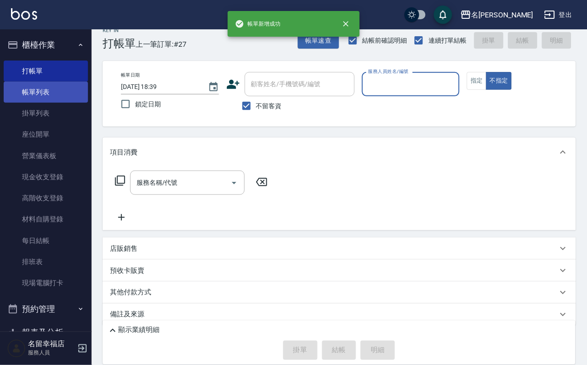
click at [62, 97] on link "帳單列表" at bounding box center [46, 92] width 84 height 21
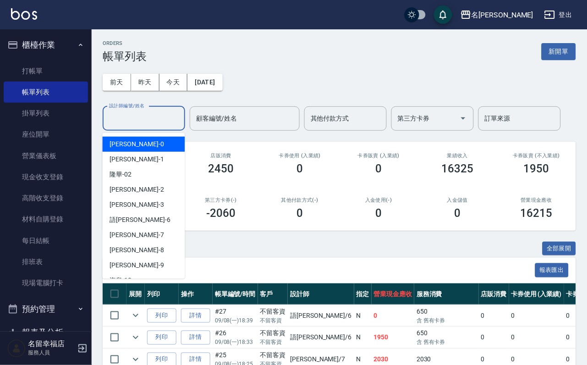
click at [155, 122] on input "設計師編號/姓名" at bounding box center [144, 118] width 74 height 16
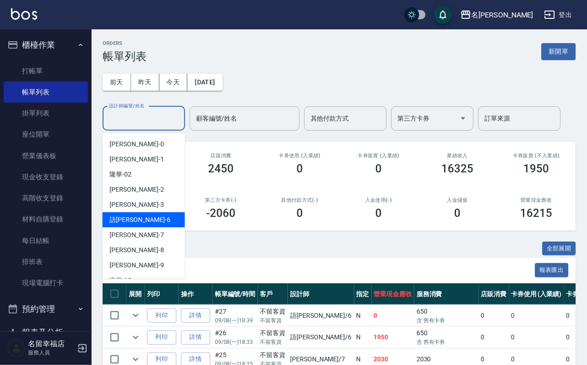
click at [156, 217] on div "語[PERSON_NAME] -6" at bounding box center [144, 219] width 82 height 15
type input "語[PERSON_NAME]-6"
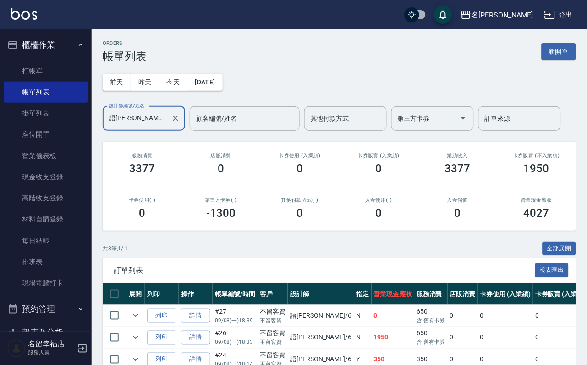
click at [54, 62] on ul "打帳單 帳單列表 掛單列表 座位開單 營業儀表板 現金收支登錄 高階收支登錄 材料自購登錄 每日結帳 排班表 現場電腦打卡" at bounding box center [46, 177] width 84 height 241
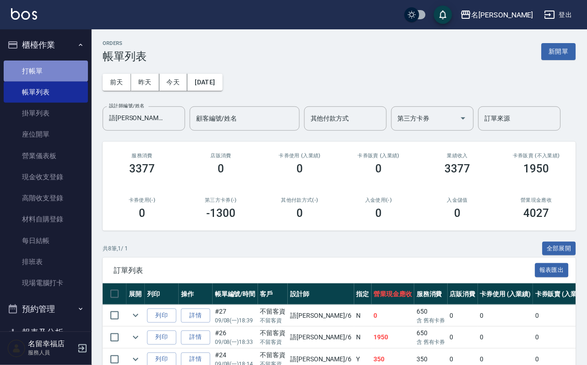
click at [53, 71] on link "打帳單" at bounding box center [46, 70] width 84 height 21
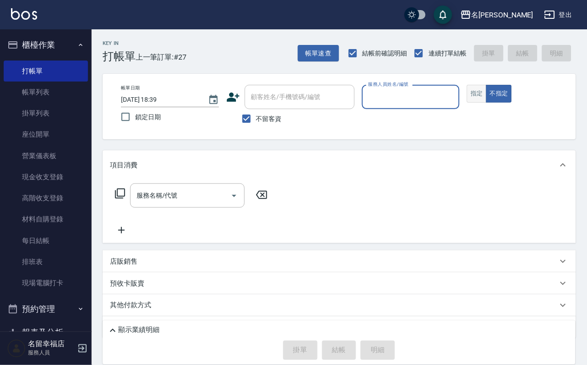
click at [487, 103] on button "指定" at bounding box center [477, 94] width 20 height 18
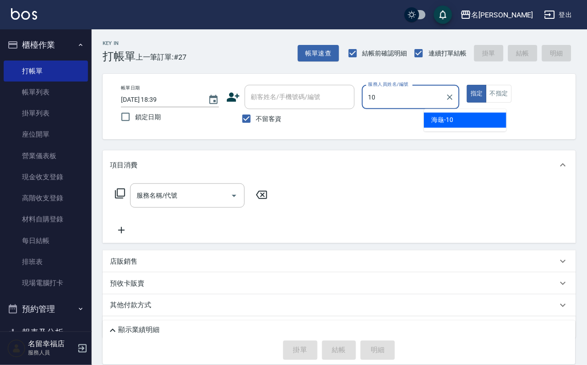
type input "海龜-10"
type button "true"
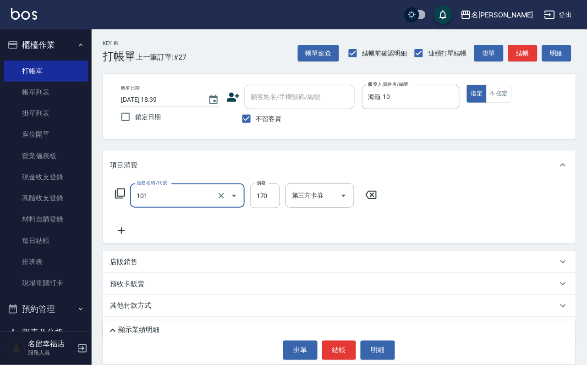
type input "洗髮(101)"
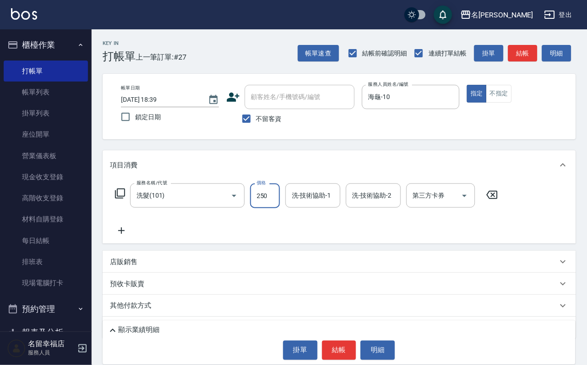
type input "250"
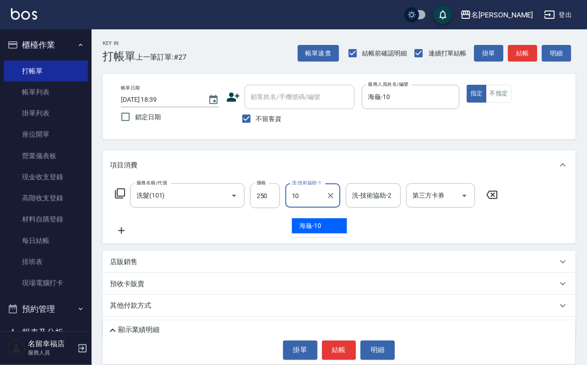
type input "海龜-10"
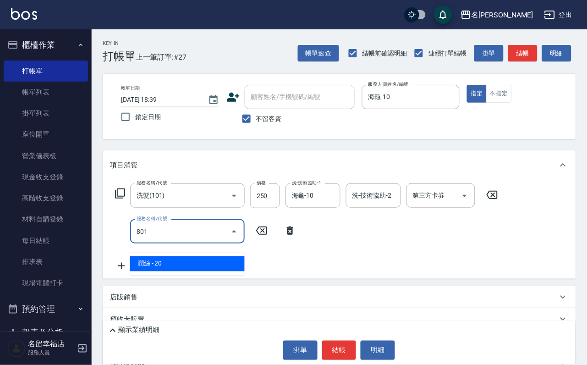
type input "潤絲(801)"
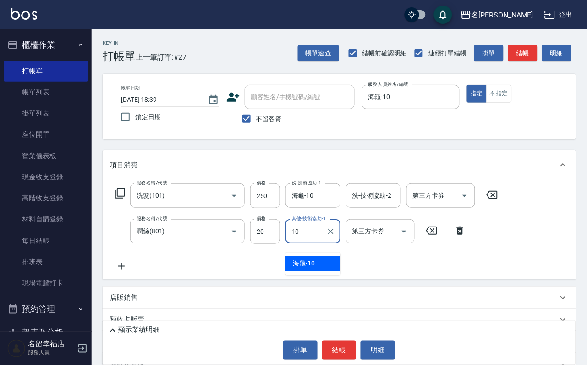
type input "海龜-10"
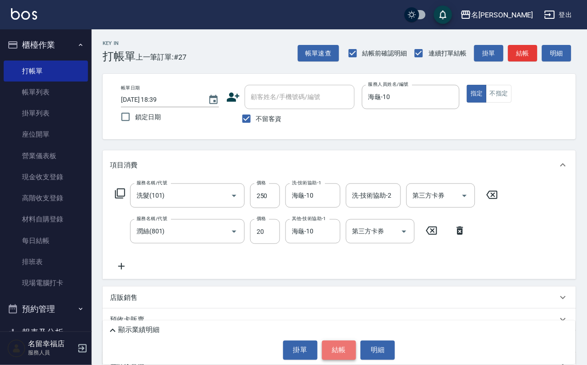
click at [350, 341] on button "結帳" at bounding box center [339, 349] width 34 height 19
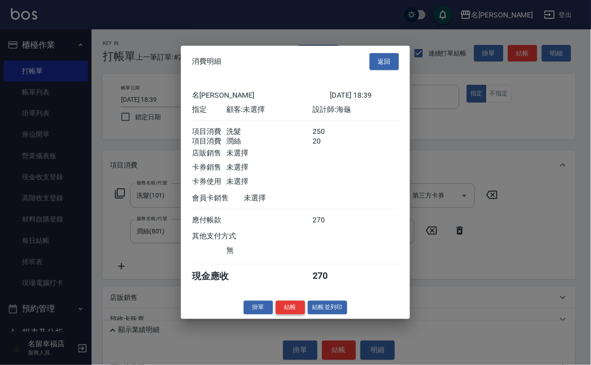
scroll to position [148, 0]
click at [285, 314] on button "結帳" at bounding box center [290, 307] width 29 height 14
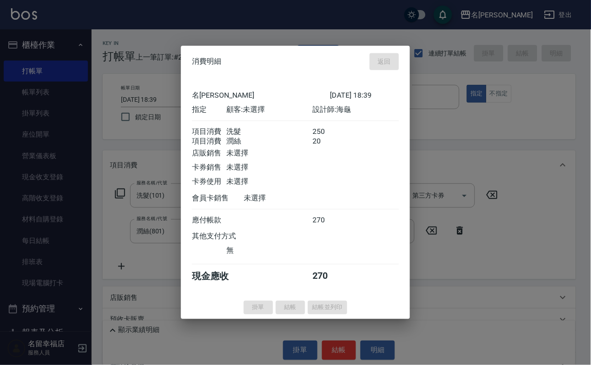
type input "[DATE] 19:24"
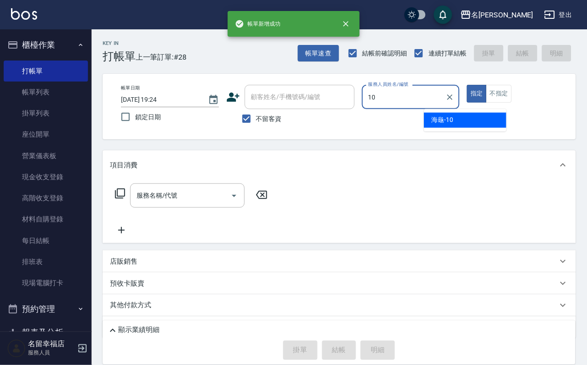
type input "海龜-10"
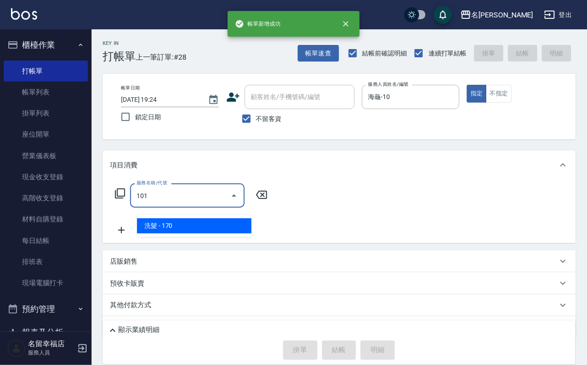
type input "洗髮(101)"
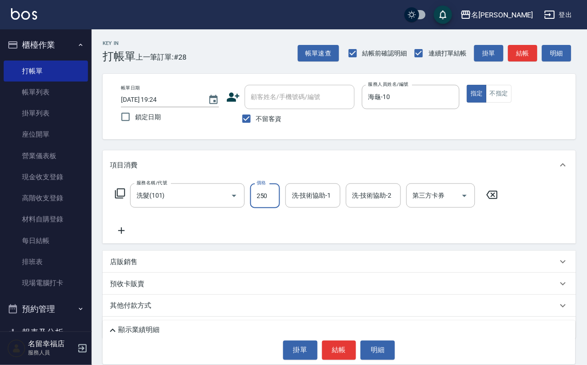
type input "250"
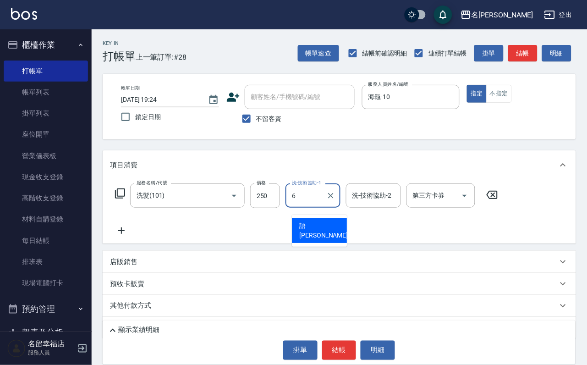
type input "語[PERSON_NAME]-6"
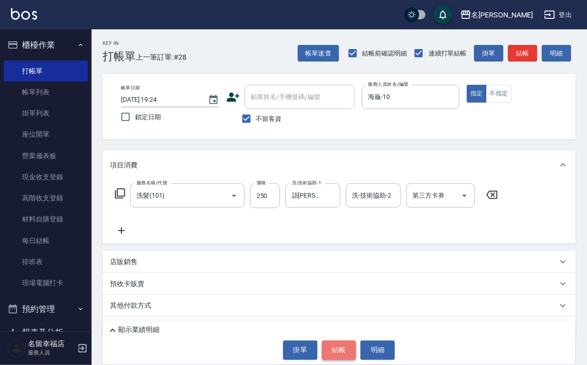
click at [342, 358] on button "結帳" at bounding box center [339, 349] width 34 height 19
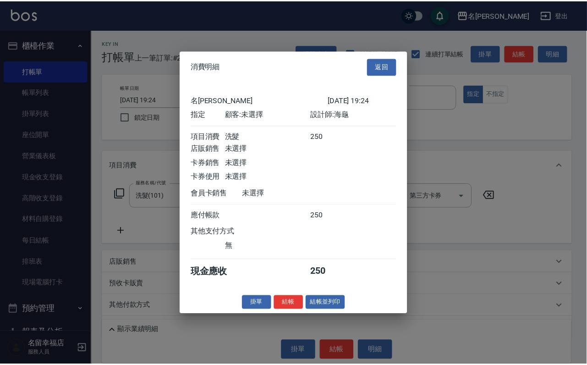
scroll to position [113, 0]
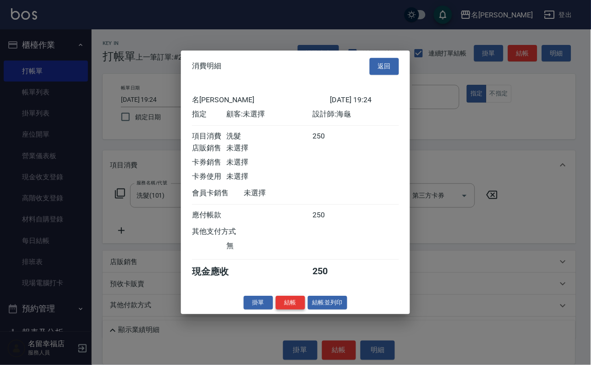
click at [286, 310] on button "結帳" at bounding box center [290, 303] width 29 height 14
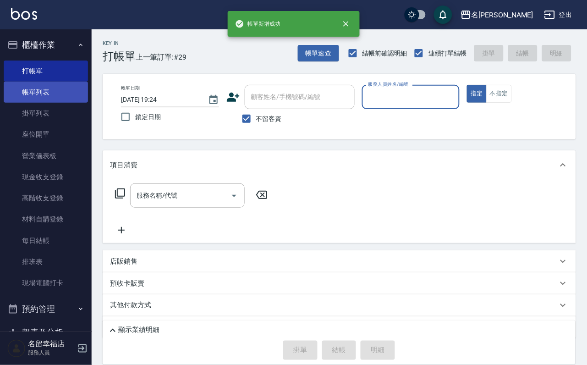
click at [47, 98] on link "帳單列表" at bounding box center [46, 92] width 84 height 21
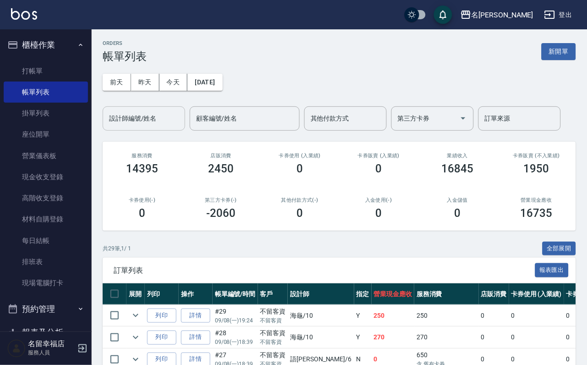
click at [142, 120] on input "設計師編號/姓名" at bounding box center [144, 118] width 74 height 16
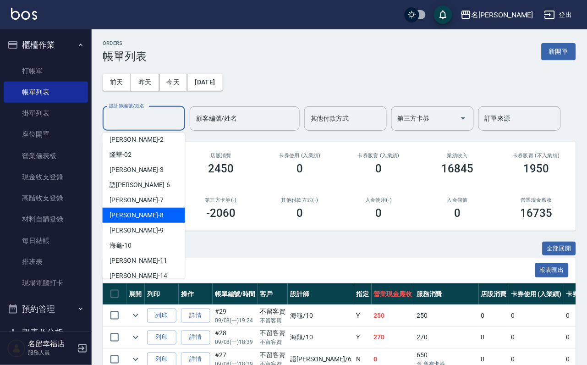
scroll to position [69, 0]
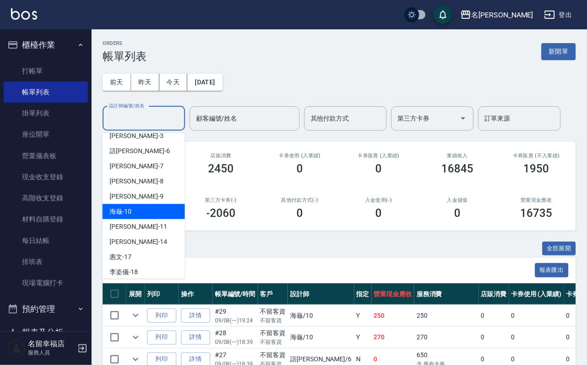
click at [143, 217] on div "海龜 -10" at bounding box center [144, 211] width 82 height 15
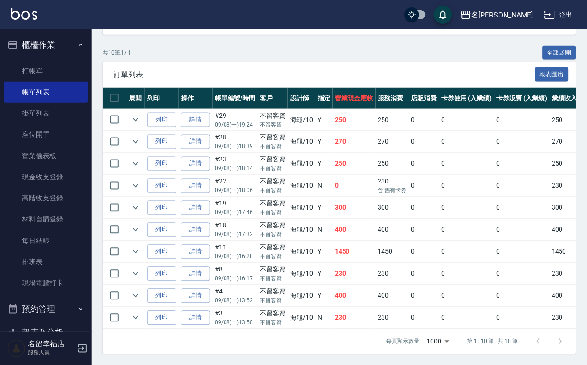
scroll to position [0, 0]
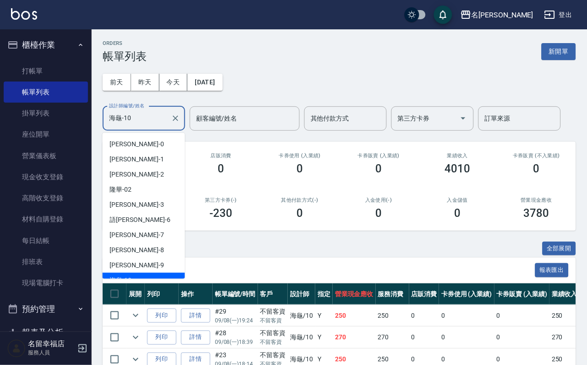
drag, startPoint x: 134, startPoint y: 122, endPoint x: 138, endPoint y: 154, distance: 32.7
click at [134, 122] on input "海龜-10" at bounding box center [137, 118] width 60 height 16
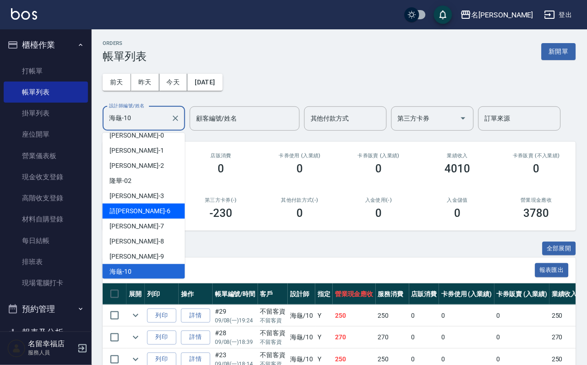
click at [137, 213] on div "語[PERSON_NAME] -6" at bounding box center [144, 210] width 82 height 15
type input "語[PERSON_NAME]-6"
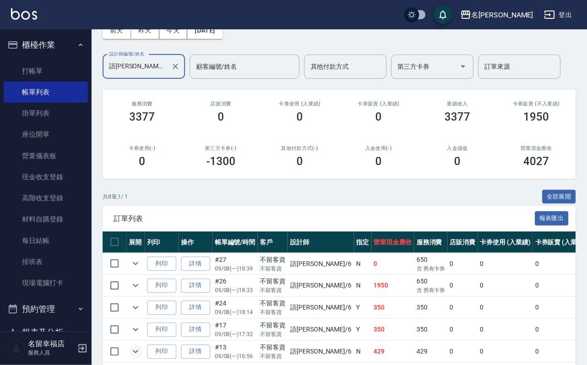
scroll to position [0, 0]
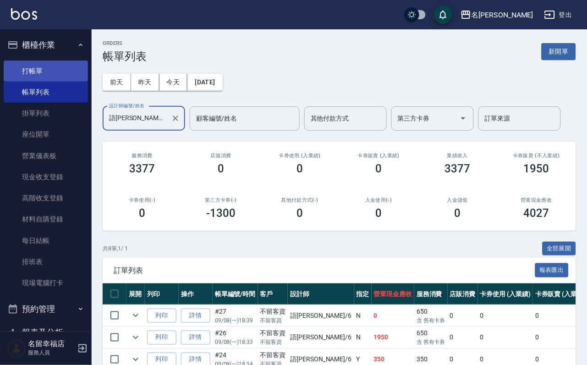
click at [53, 82] on link "打帳單" at bounding box center [46, 70] width 84 height 21
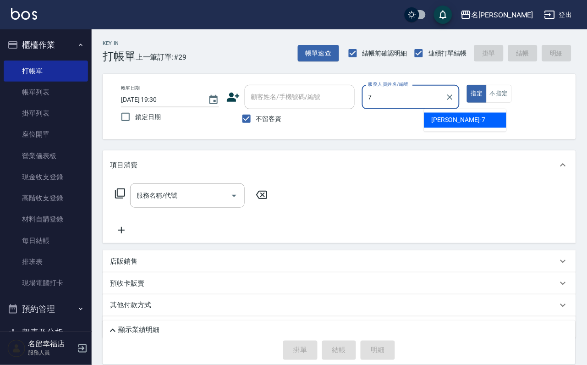
type input "[PERSON_NAME]-7"
type button "true"
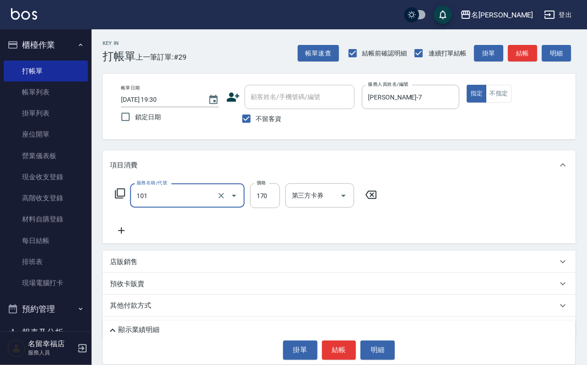
type input "洗髮(101)"
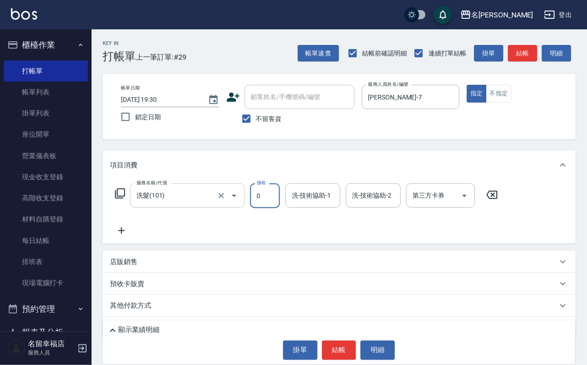
type input "0"
click at [195, 202] on input "洗髮(101)" at bounding box center [174, 195] width 81 height 16
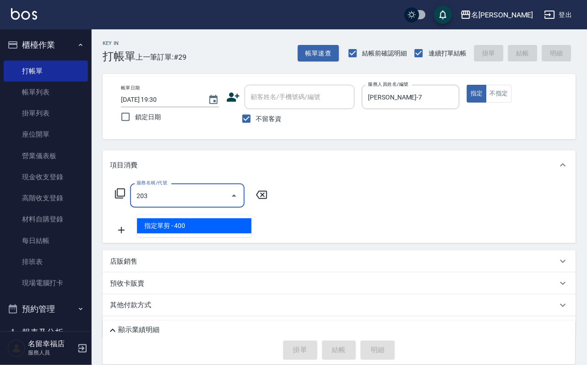
type input "指定單剪(203)"
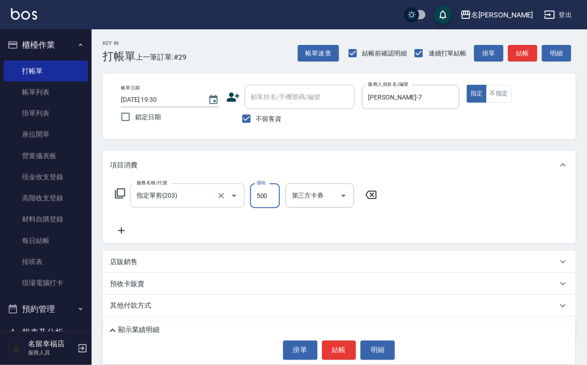
type input "500"
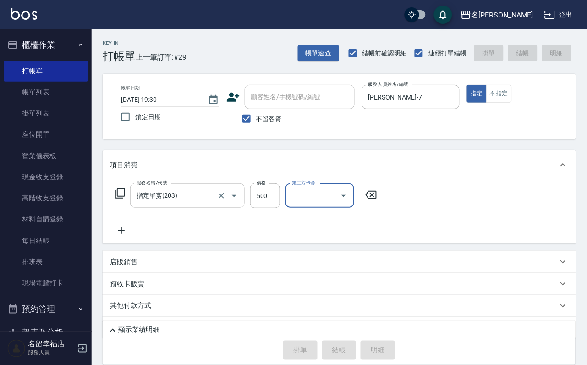
type input "[DATE] 19:36"
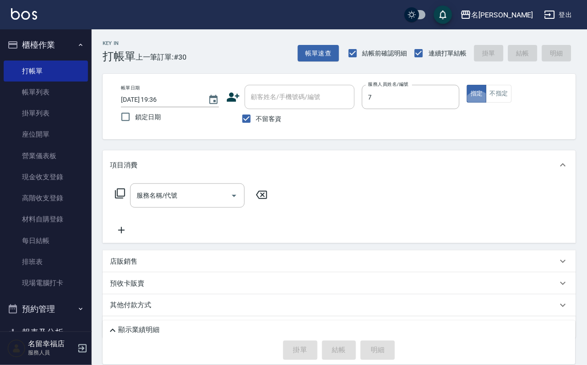
type input "[PERSON_NAME]-7"
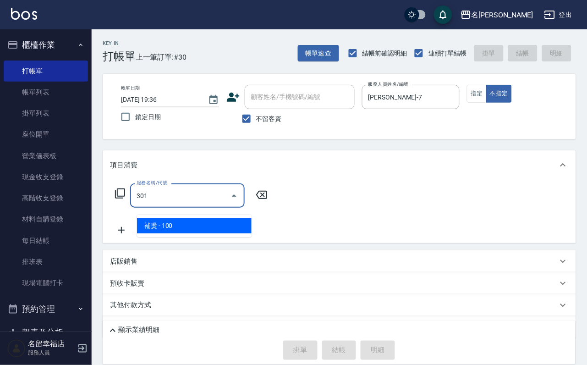
type input "補燙(301)"
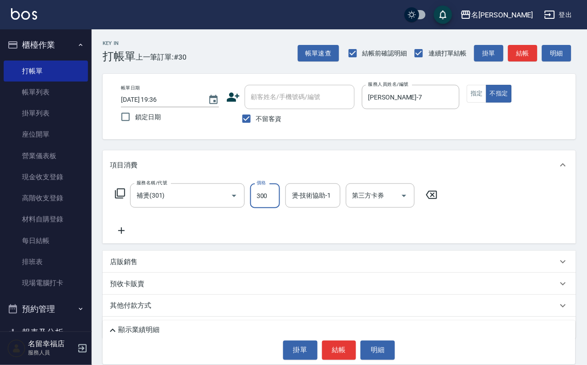
type input "300"
type input "[PERSON_NAME]-7"
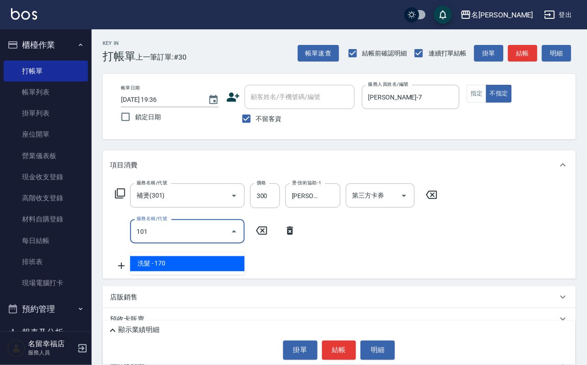
type input "洗髮(101)"
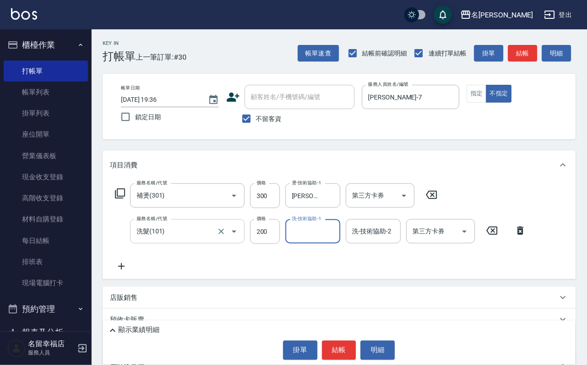
drag, startPoint x: 257, startPoint y: 239, endPoint x: 237, endPoint y: 238, distance: 19.7
click at [257, 239] on input "200" at bounding box center [265, 231] width 30 height 25
type input "250"
type input "2"
type input "1"
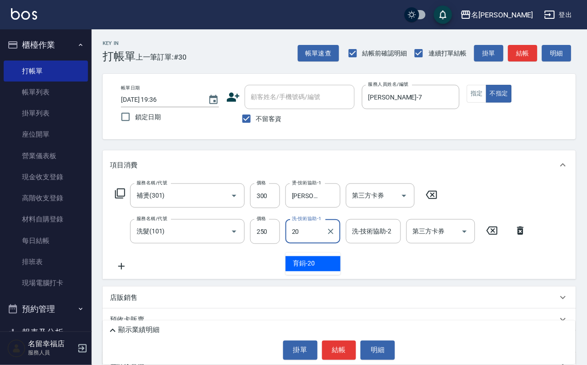
type input "2"
type input "[PERSON_NAME]-14"
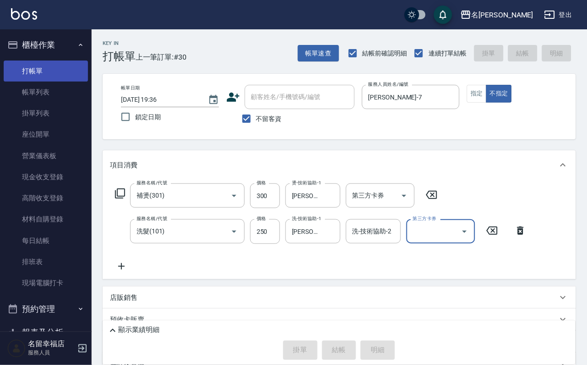
type input "[DATE] 19:51"
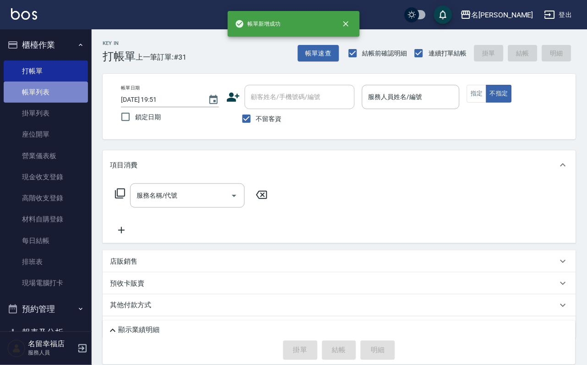
click at [50, 103] on link "帳單列表" at bounding box center [46, 92] width 84 height 21
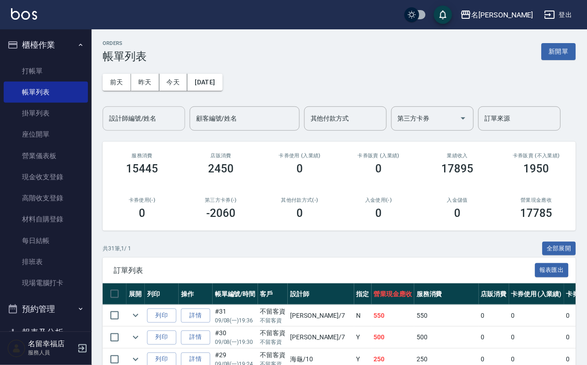
click at [152, 117] on input "設計師編號/姓名" at bounding box center [144, 118] width 74 height 16
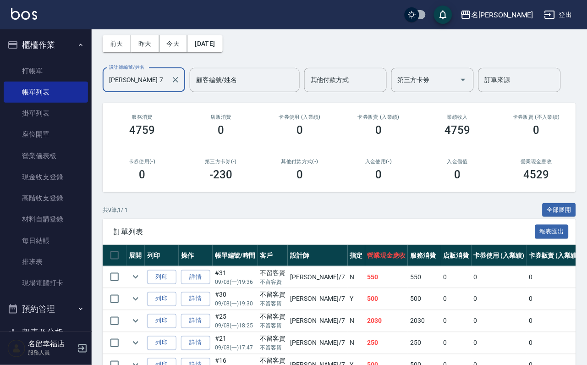
scroll to position [206, 0]
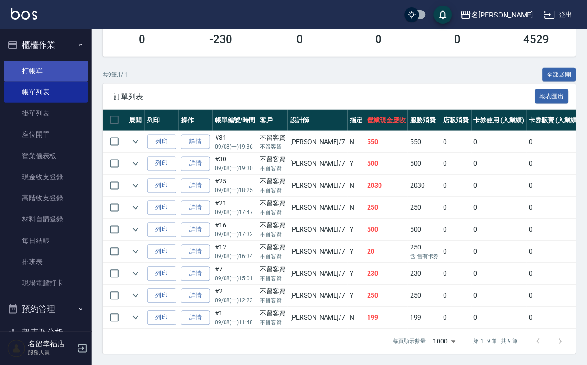
type input "[PERSON_NAME]-7"
click at [65, 81] on link "打帳單" at bounding box center [46, 70] width 84 height 21
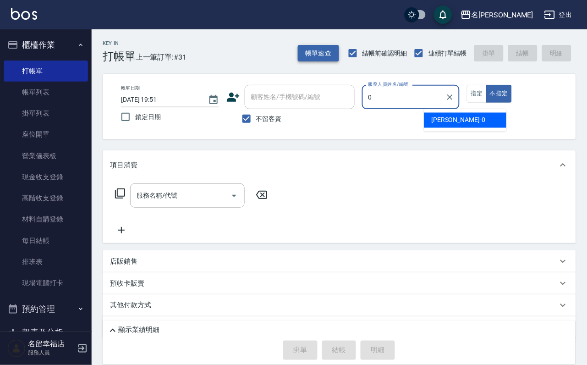
type input "小靜-0"
type button "false"
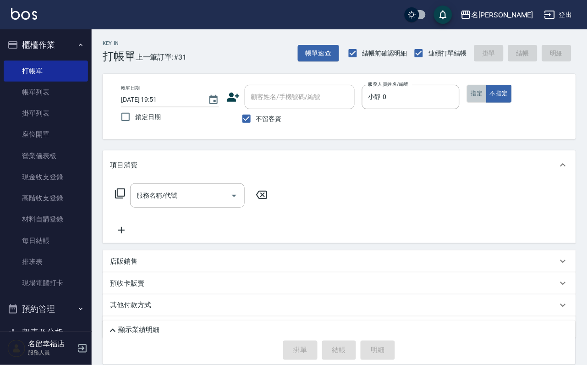
click at [487, 103] on button "指定" at bounding box center [477, 94] width 20 height 18
click at [125, 198] on icon at bounding box center [120, 193] width 11 height 11
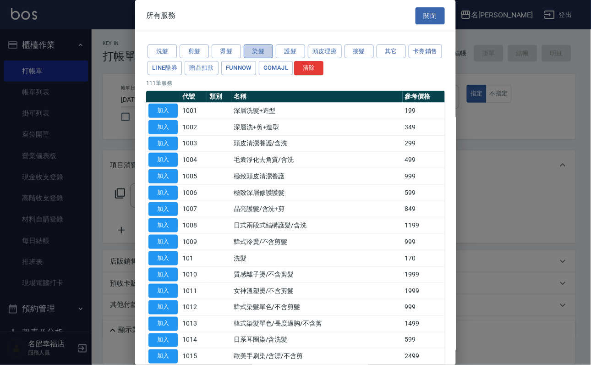
click at [259, 58] on button "染髮" at bounding box center [258, 51] width 29 height 14
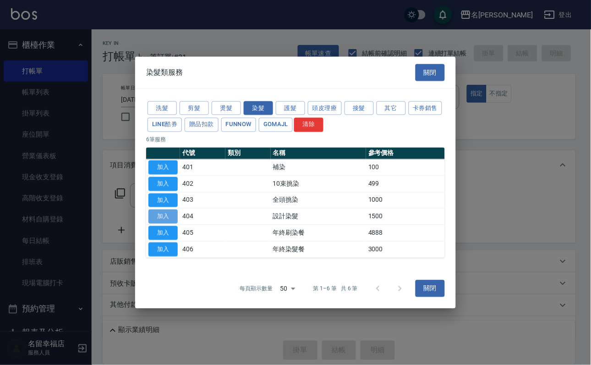
click at [171, 224] on button "加入" at bounding box center [162, 216] width 29 height 14
type input "設計染髮(404)"
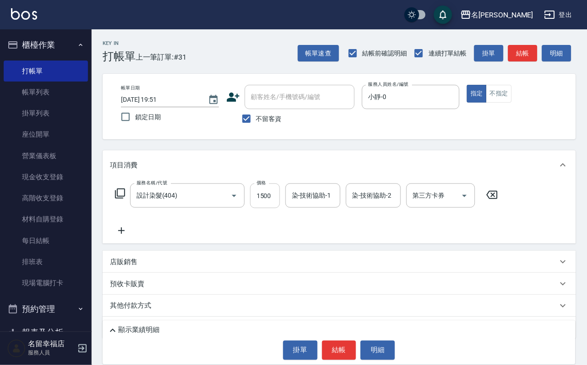
click at [276, 206] on input "1500" at bounding box center [265, 195] width 30 height 25
type input "699"
type input "[PERSON_NAME]-18"
click at [349, 349] on button "結帳" at bounding box center [339, 349] width 34 height 19
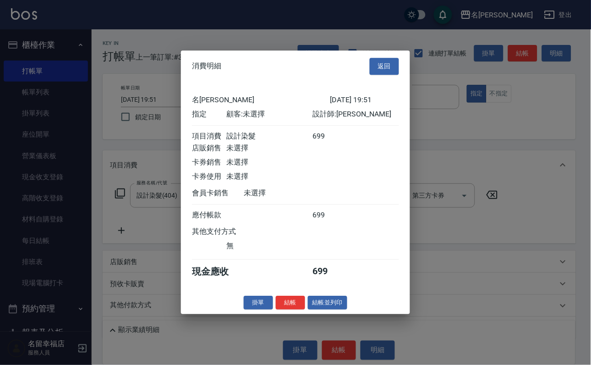
scroll to position [113, 0]
click at [276, 310] on button "結帳" at bounding box center [290, 303] width 29 height 14
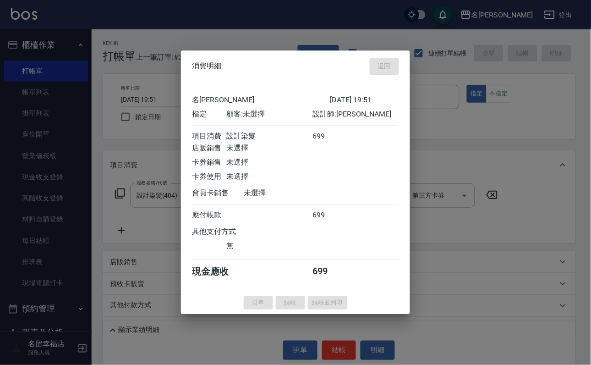
type input "[DATE] 19:52"
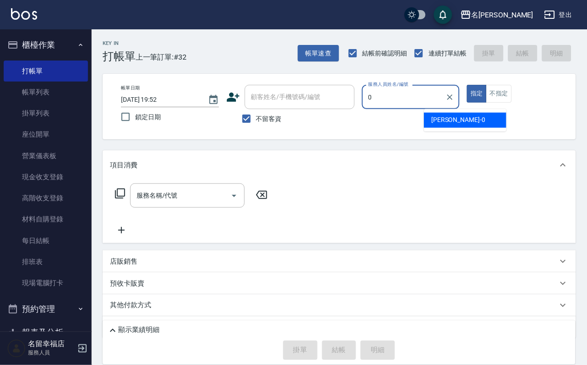
type input "小靜-0"
type button "true"
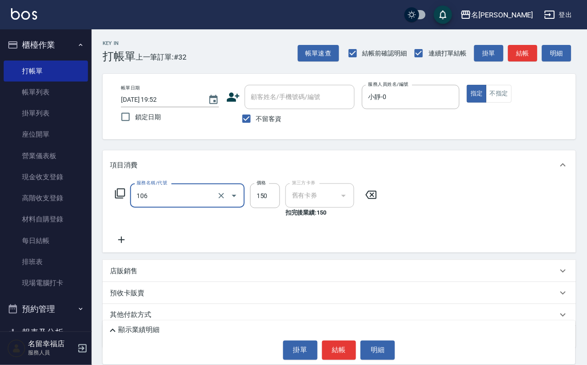
type input "洗髮券抵用(106)"
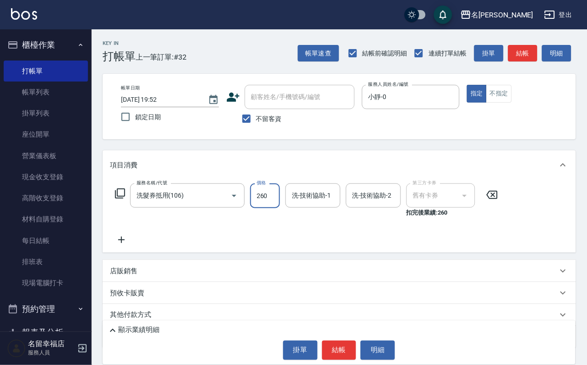
type input "260"
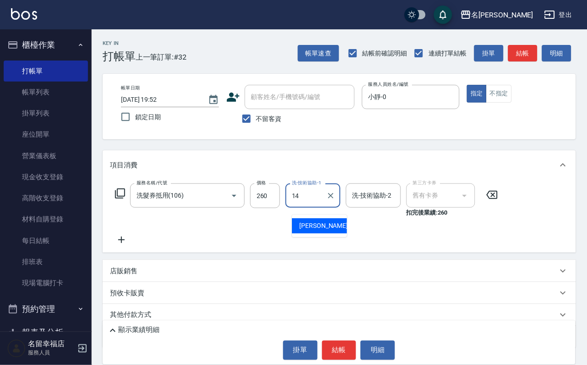
type input "[PERSON_NAME]-14"
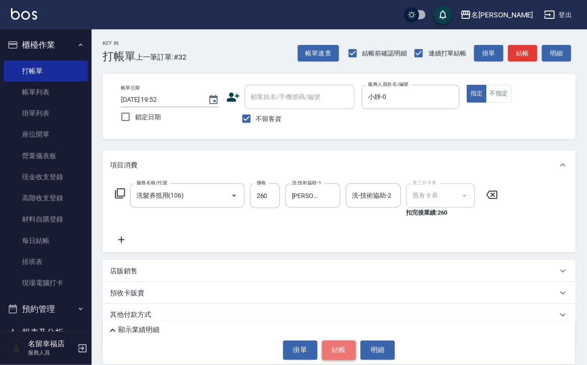
click at [346, 346] on button "結帳" at bounding box center [339, 349] width 34 height 19
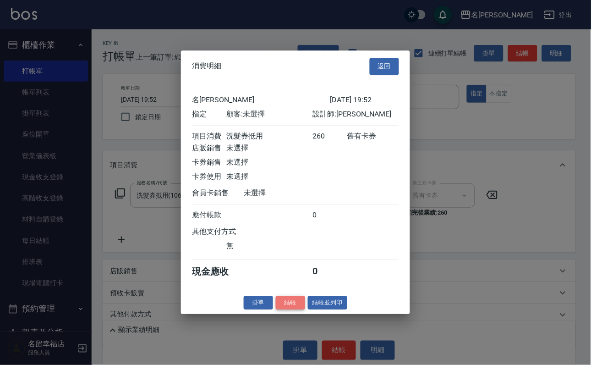
click at [286, 310] on button "結帳" at bounding box center [290, 303] width 29 height 14
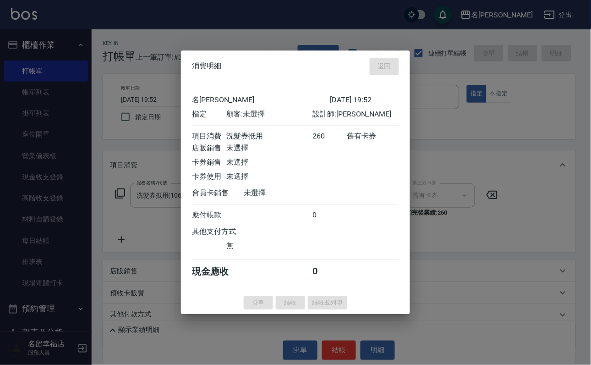
type input "[DATE] 19:53"
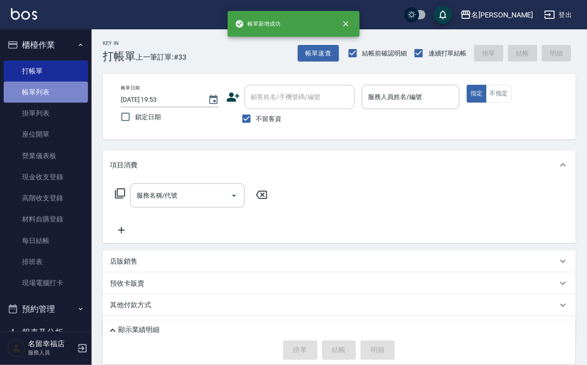
click at [49, 102] on link "帳單列表" at bounding box center [46, 92] width 84 height 21
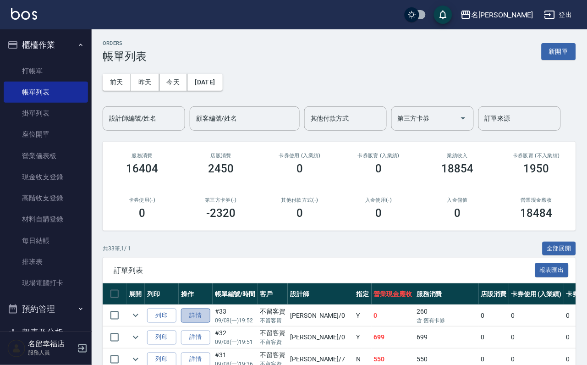
click at [209, 323] on link "詳情" at bounding box center [195, 315] width 29 height 14
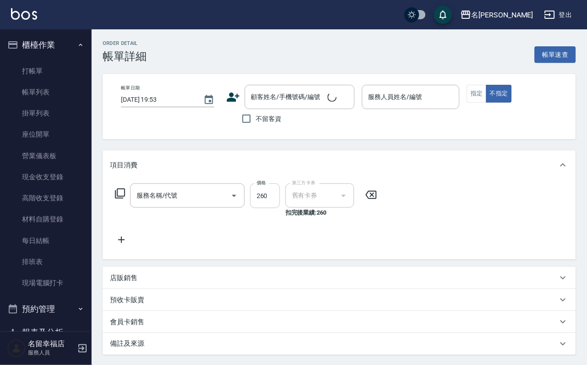
type input "[DATE] 19:52"
checkbox input "true"
type input "小靜-0"
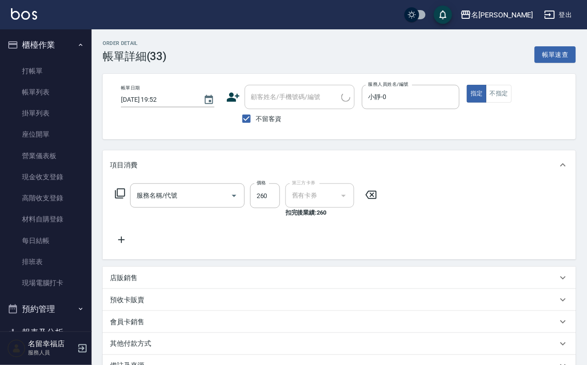
type input "洗髮券抵用(106)"
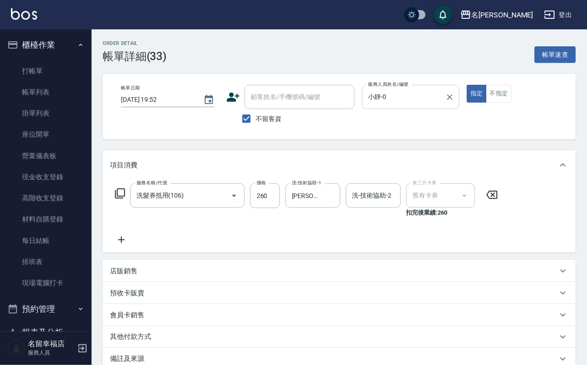
click at [442, 99] on input "小靜-0" at bounding box center [404, 97] width 76 height 16
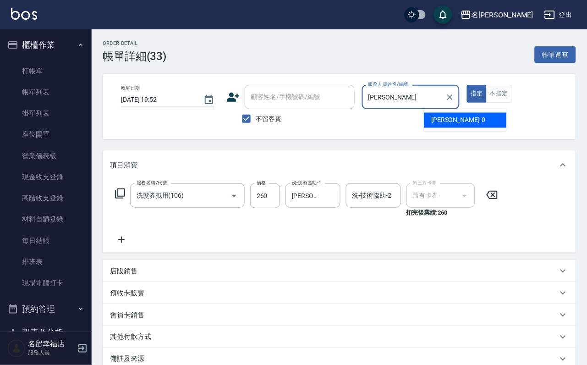
type input "小"
type input "海龜-10"
type button "true"
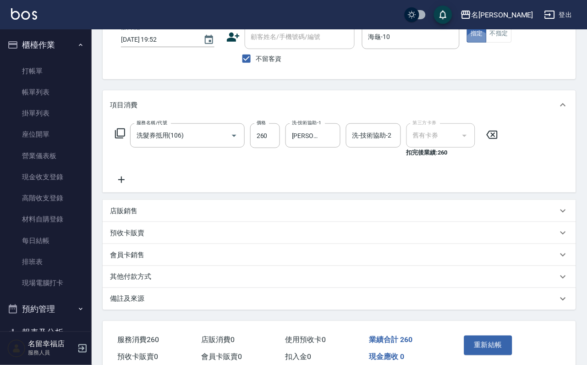
scroll to position [136, 0]
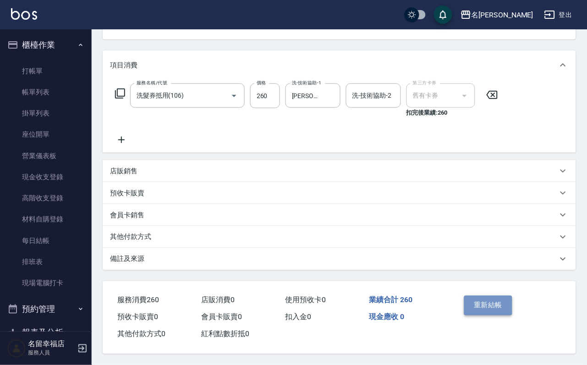
click at [488, 296] on button "重新結帳" at bounding box center [488, 305] width 49 height 19
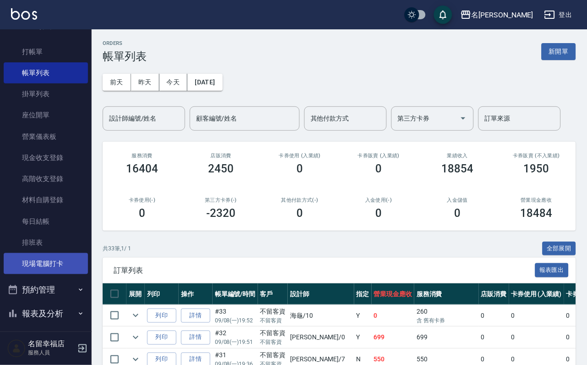
scroll to position [69, 0]
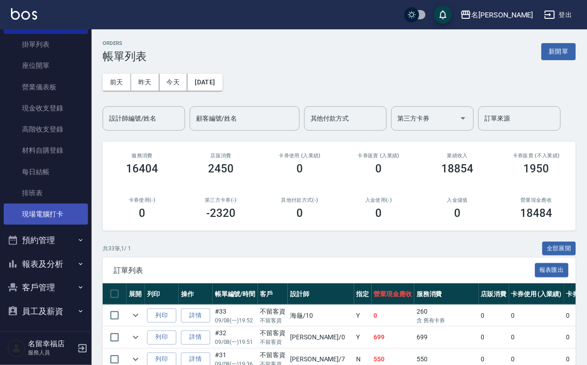
click at [57, 225] on link "現場電腦打卡" at bounding box center [46, 213] width 84 height 21
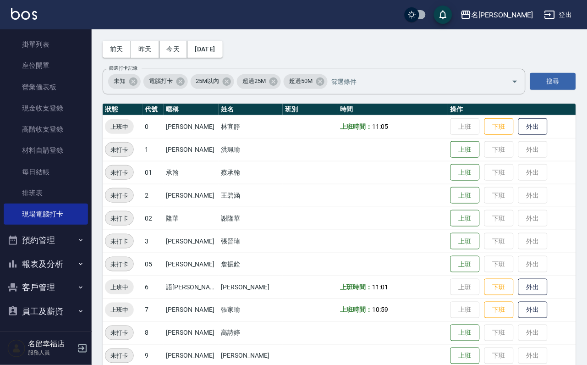
scroll to position [137, 0]
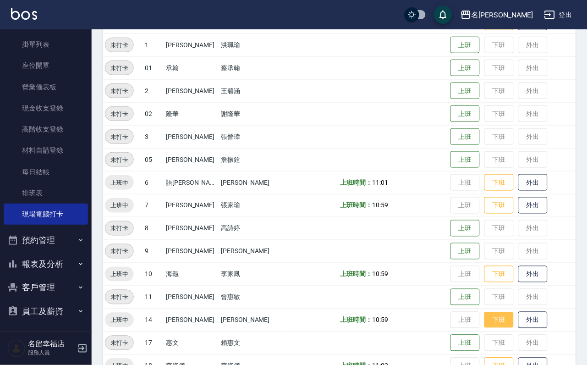
click at [499, 320] on button "下班" at bounding box center [498, 320] width 29 height 16
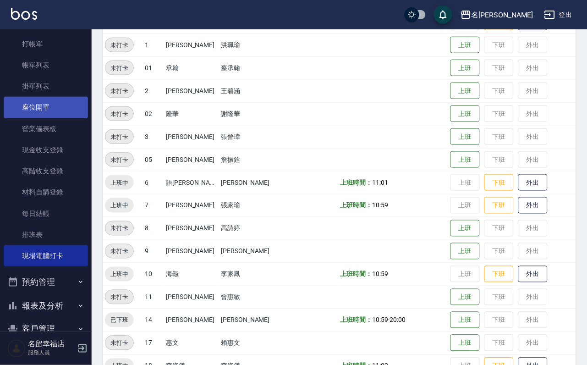
scroll to position [0, 0]
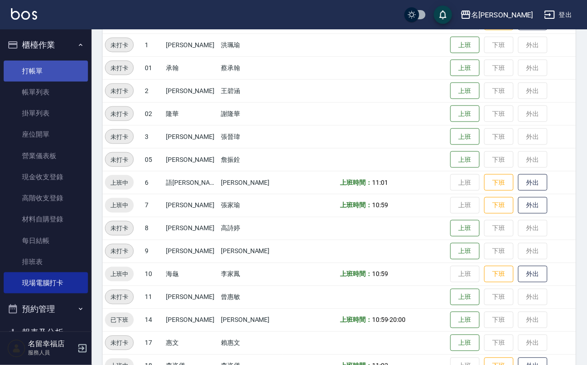
click at [44, 65] on link "打帳單" at bounding box center [46, 70] width 84 height 21
